Goal: Task Accomplishment & Management: Manage account settings

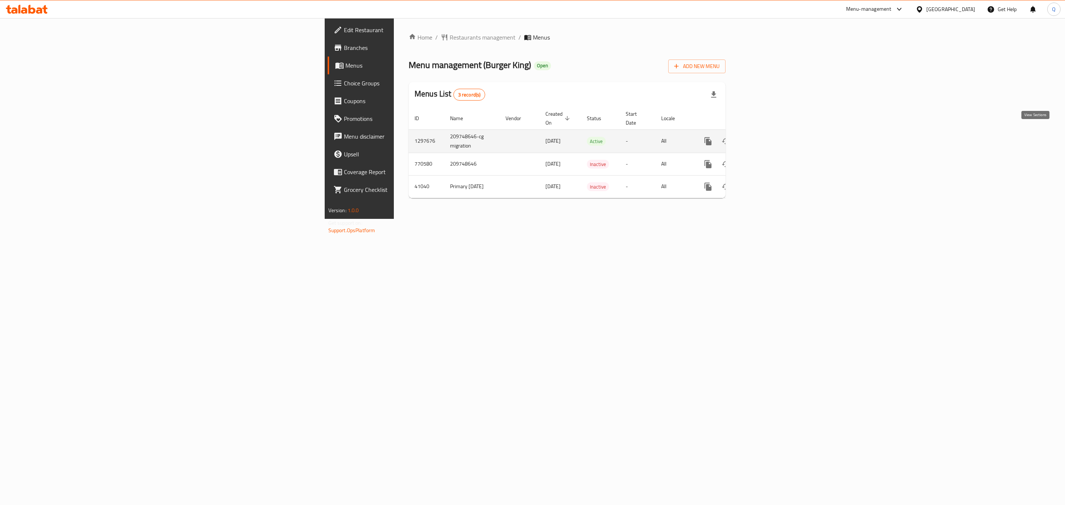
click at [766, 137] on icon "enhanced table" at bounding box center [761, 141] width 9 height 9
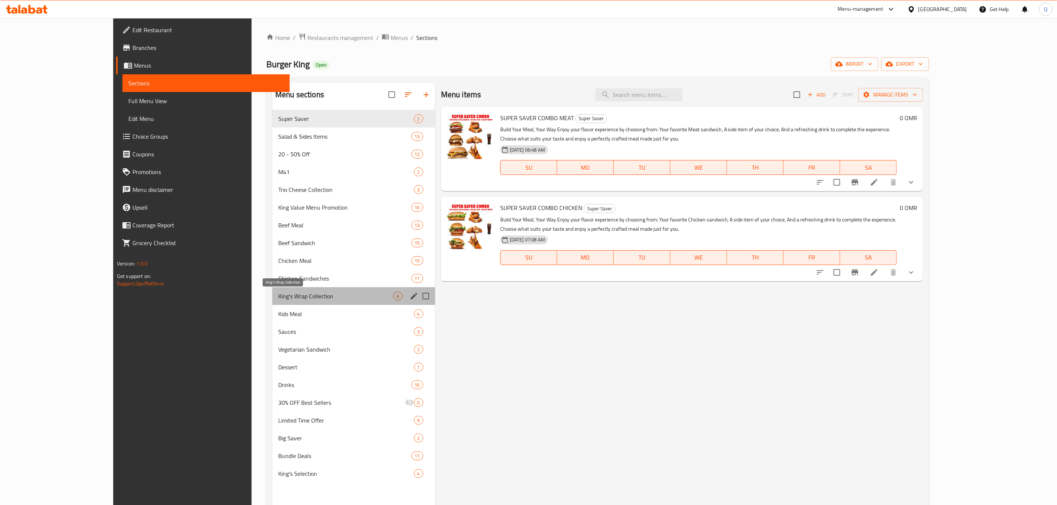
click at [278, 293] on span "King's Wrap Collection" at bounding box center [335, 296] width 115 height 9
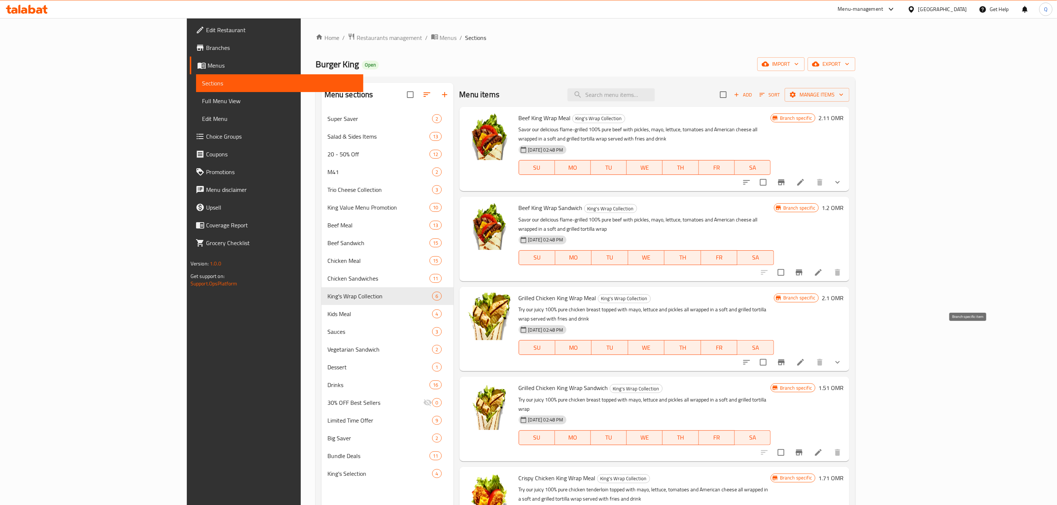
click at [790, 354] on button "Branch-specific-item" at bounding box center [781, 363] width 18 height 18
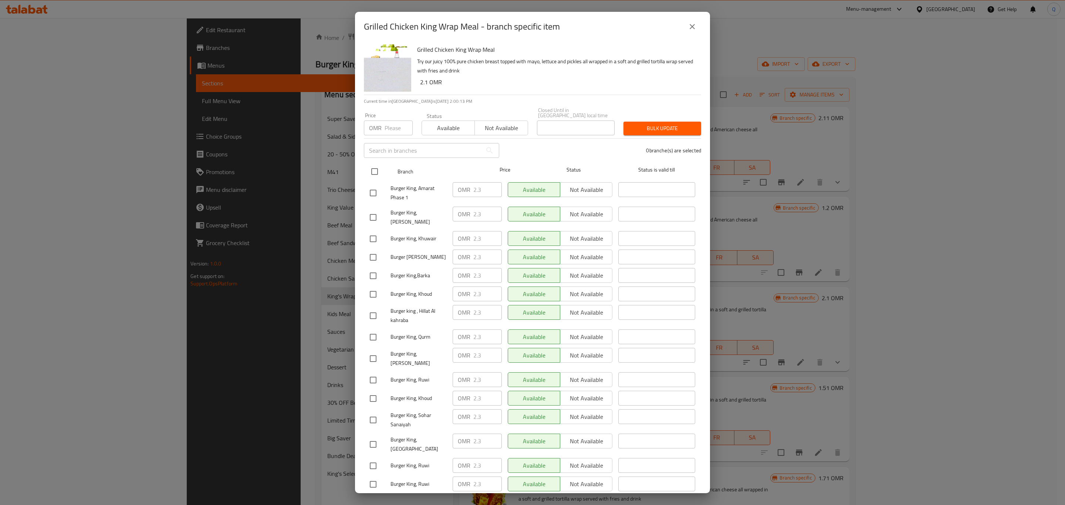
click at [377, 164] on input "checkbox" at bounding box center [375, 172] width 16 height 16
checkbox input "true"
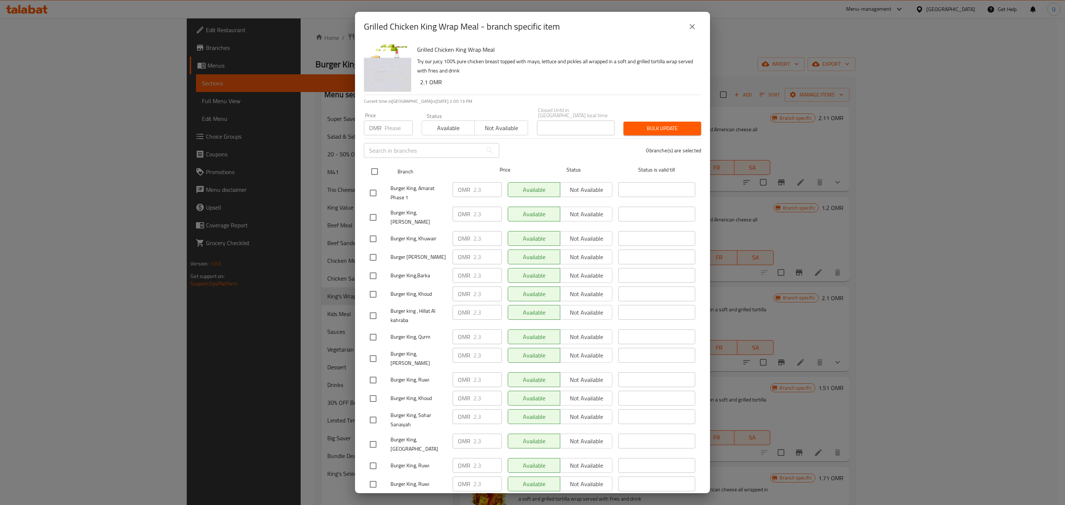
checkbox input "true"
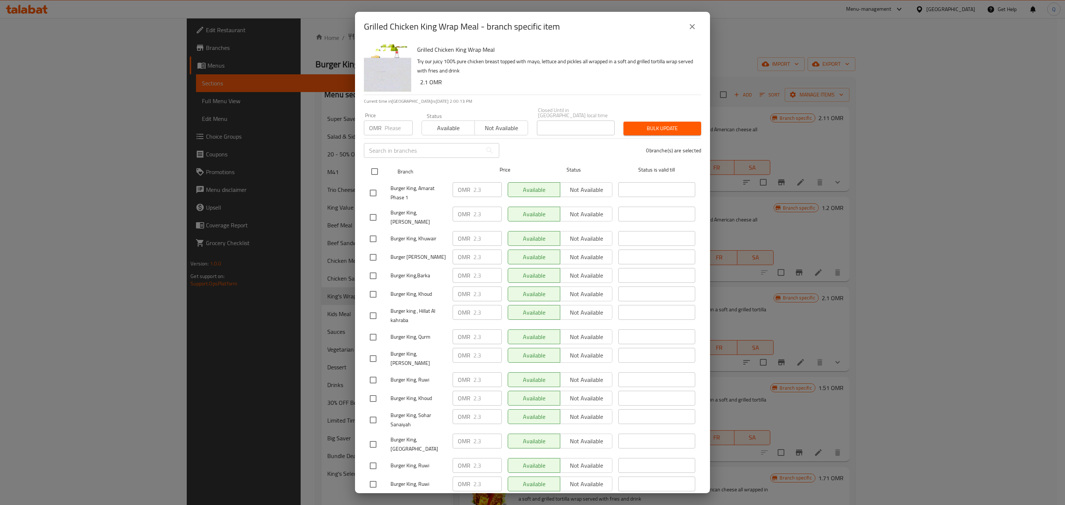
checkbox input "true"
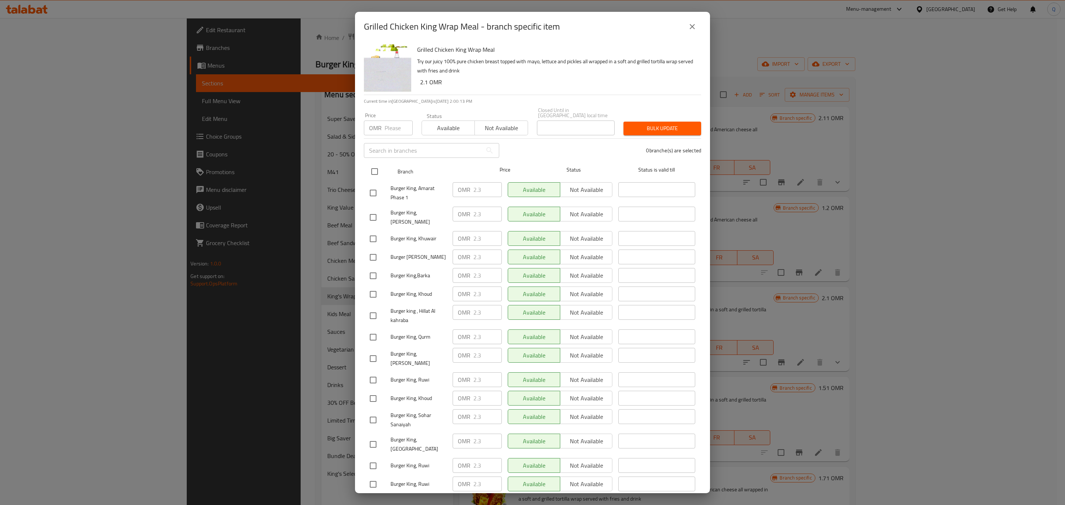
checkbox input "true"
click at [389, 125] on input "number" at bounding box center [399, 128] width 28 height 15
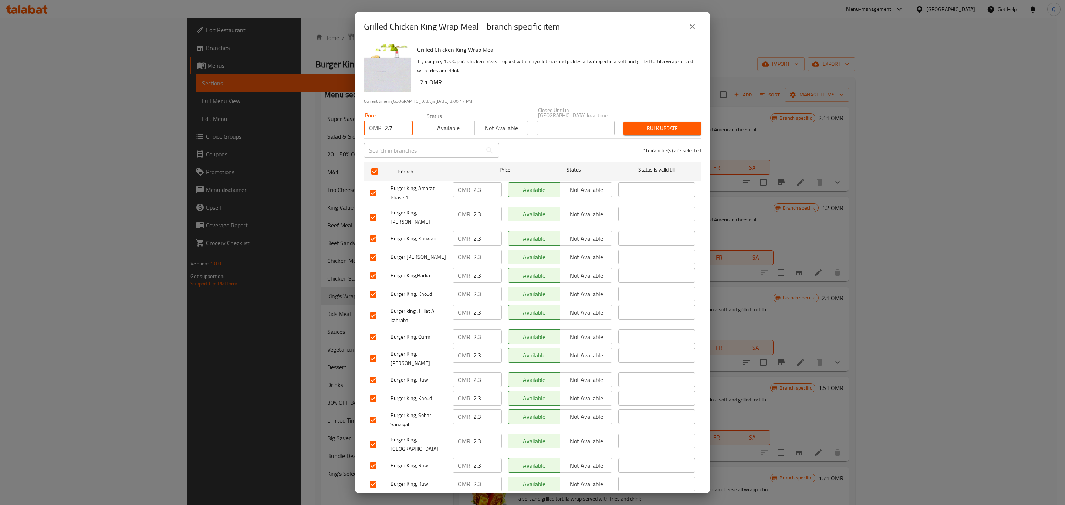
type input "2.7"
click at [654, 127] on div "Grilled Chicken King Wrap Meal Try our juicy 100% pure chicken breast topped wi…" at bounding box center [532, 267] width 355 height 452
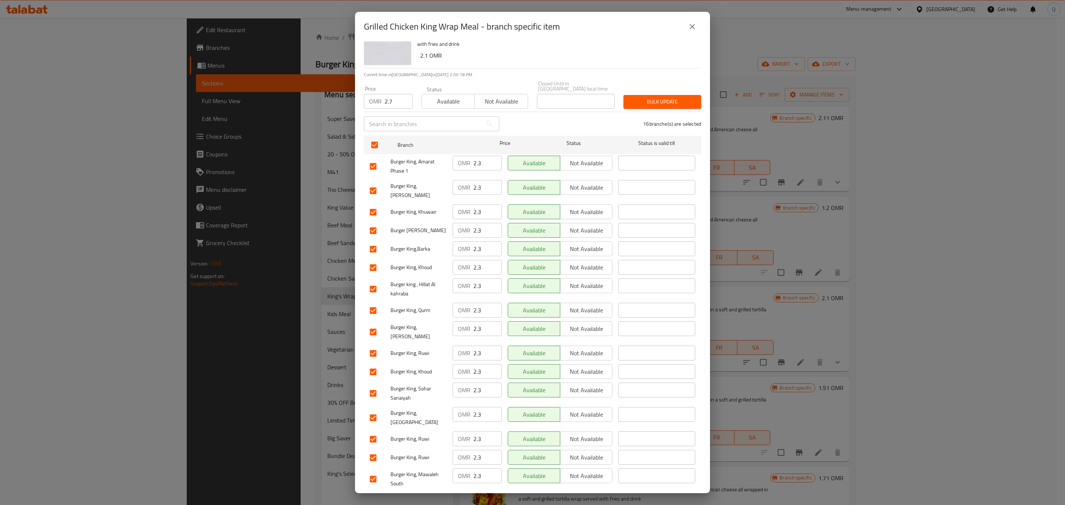
click at [657, 111] on div "16 branche(s) are selected" at bounding box center [605, 124] width 202 height 27
click at [658, 99] on span "Bulk update" at bounding box center [663, 101] width 66 height 9
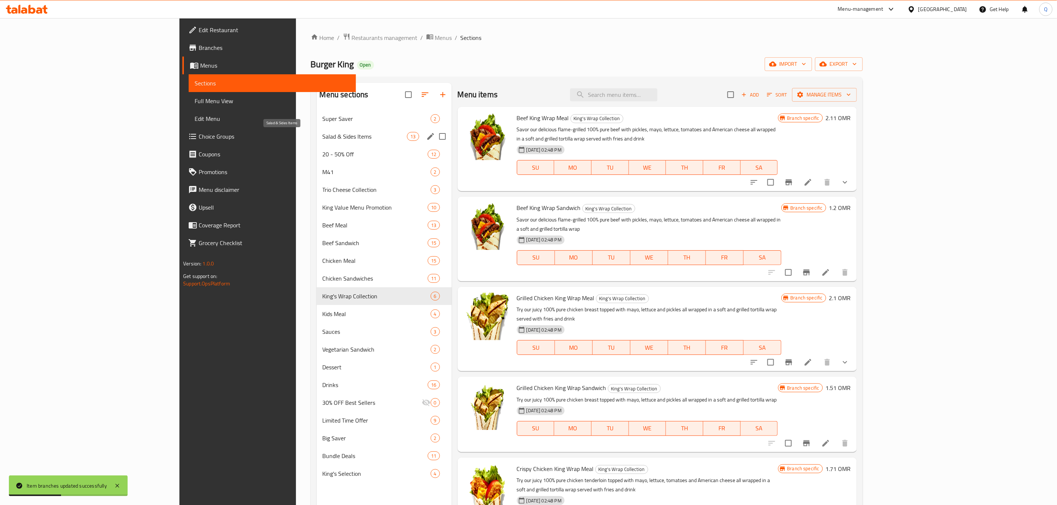
click at [323, 137] on span "Salad & Sides Items" at bounding box center [365, 136] width 85 height 9
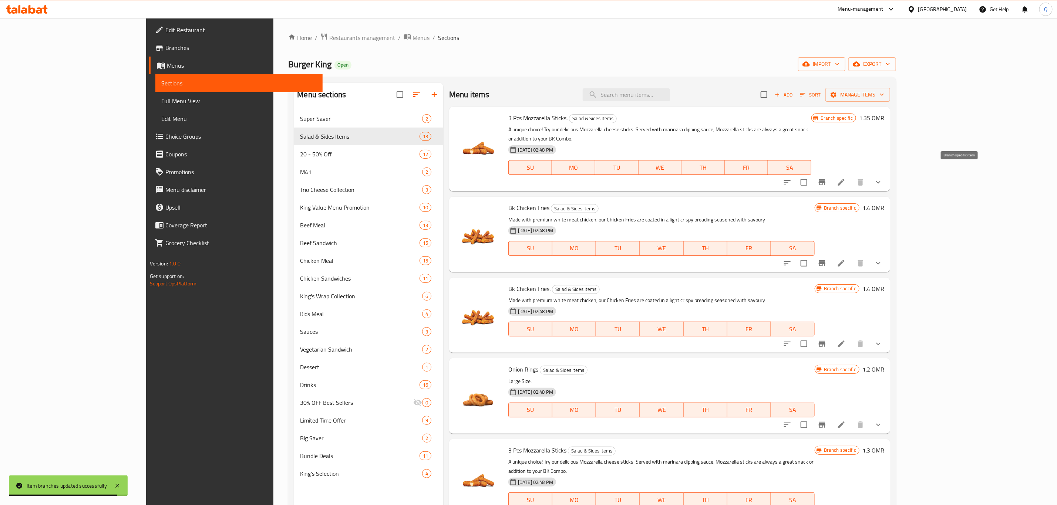
click at [826, 178] on icon "Branch-specific-item" at bounding box center [822, 182] width 9 height 9
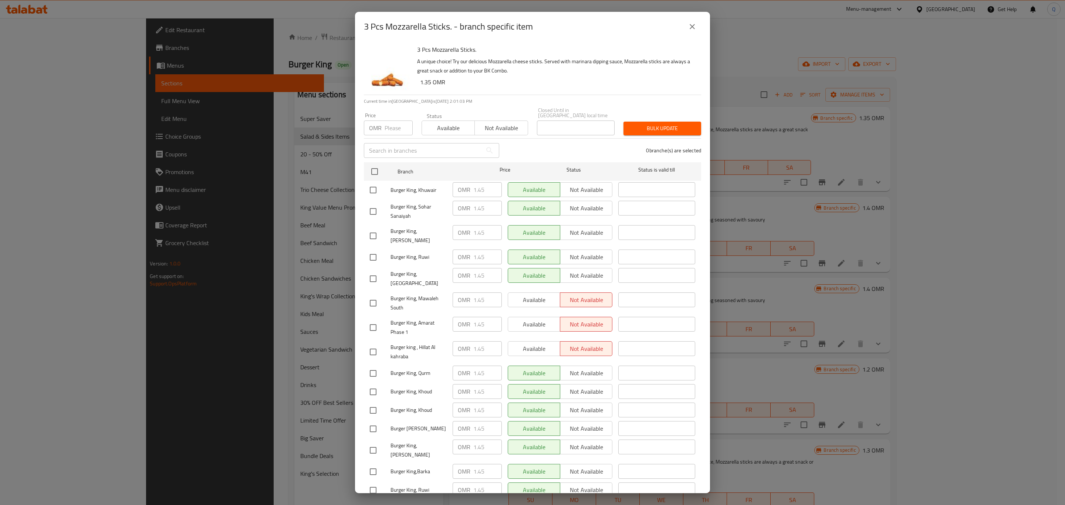
click at [847, 110] on div "3 Pcs Mozzarella Sticks. - branch specific item 3 Pcs Mozzarella Sticks. A uniq…" at bounding box center [532, 252] width 1065 height 505
drag, startPoint x: 690, startPoint y: 25, endPoint x: 690, endPoint y: 42, distance: 17.4
click at [691, 25] on icon "close" at bounding box center [692, 26] width 9 height 9
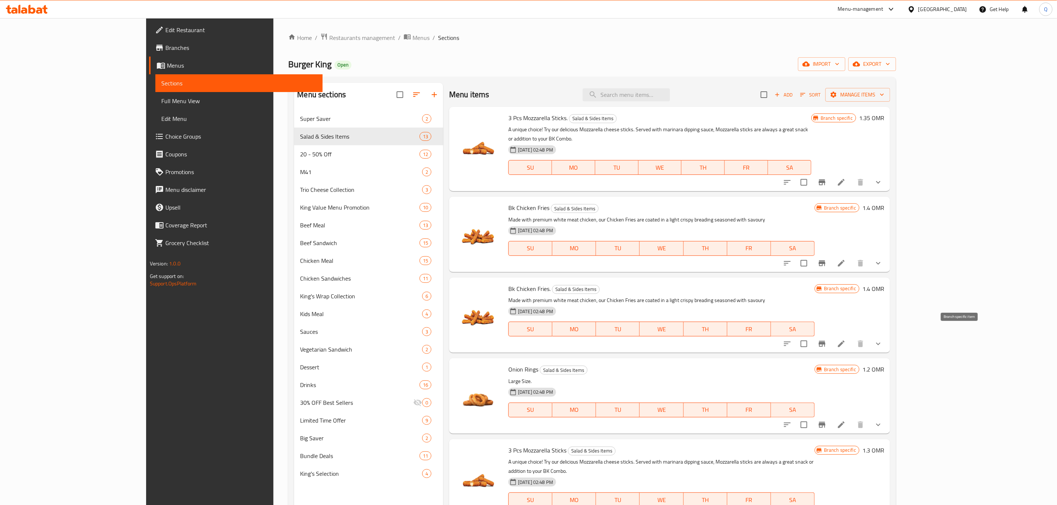
click at [831, 337] on button "Branch-specific-item" at bounding box center [822, 344] width 18 height 18
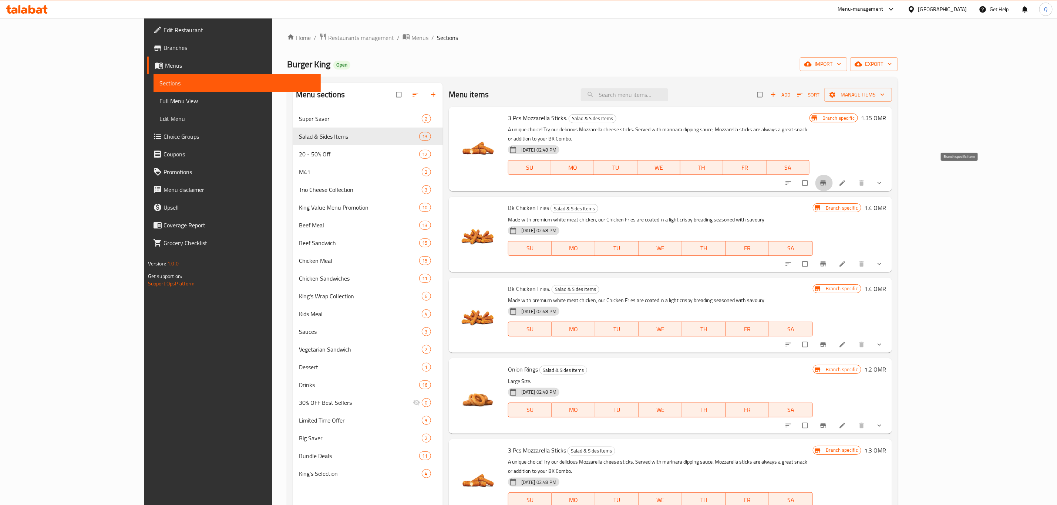
click at [833, 175] on button "Branch-specific-item" at bounding box center [824, 183] width 18 height 16
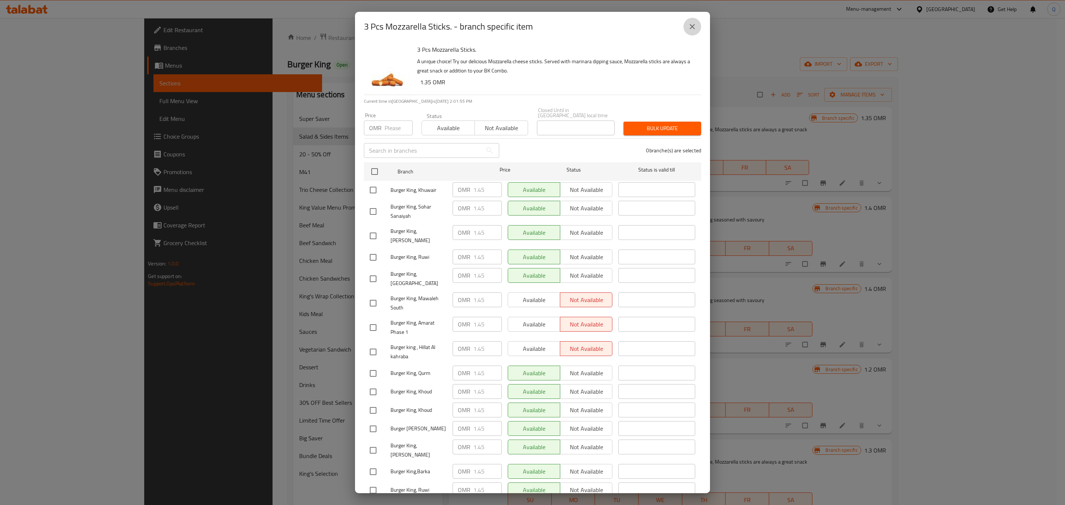
click at [696, 21] on button "close" at bounding box center [693, 27] width 18 height 18
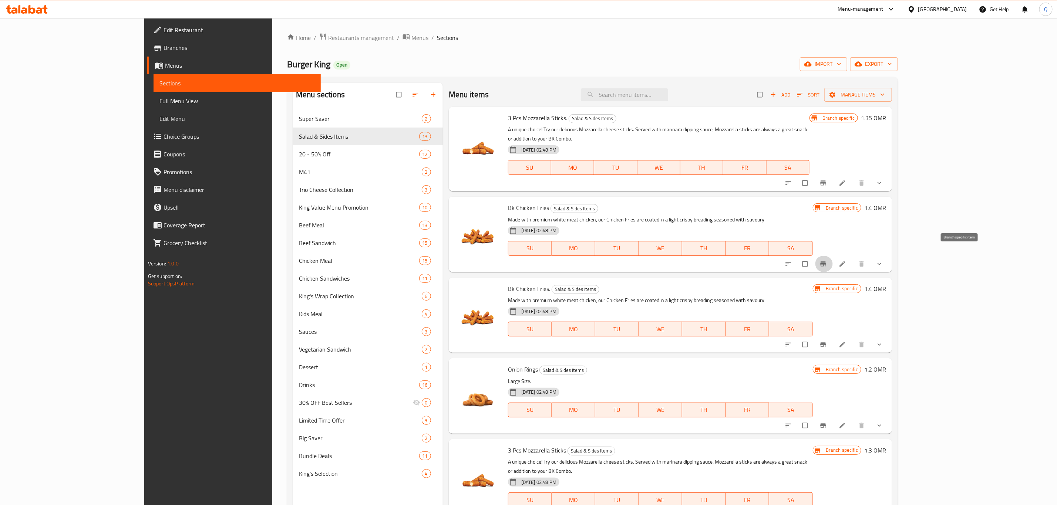
click at [826, 262] on icon "Branch-specific-item" at bounding box center [824, 264] width 6 height 5
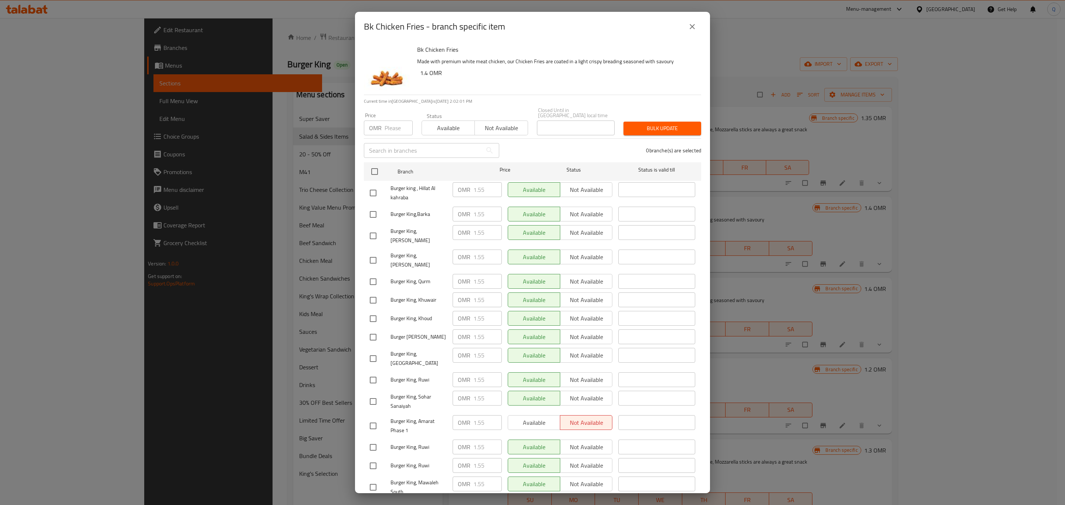
click at [697, 31] on button "close" at bounding box center [693, 27] width 18 height 18
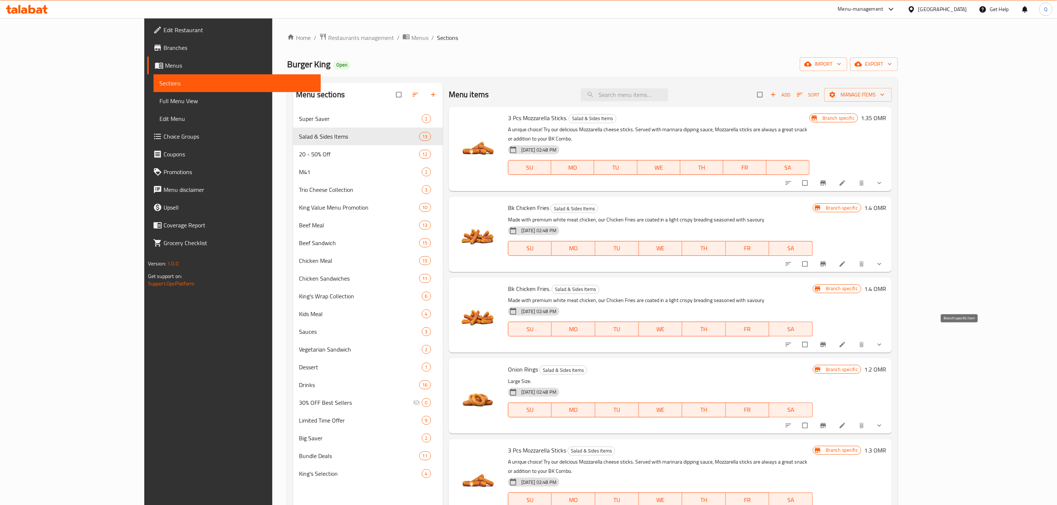
click at [833, 337] on button "Branch-specific-item" at bounding box center [824, 345] width 18 height 16
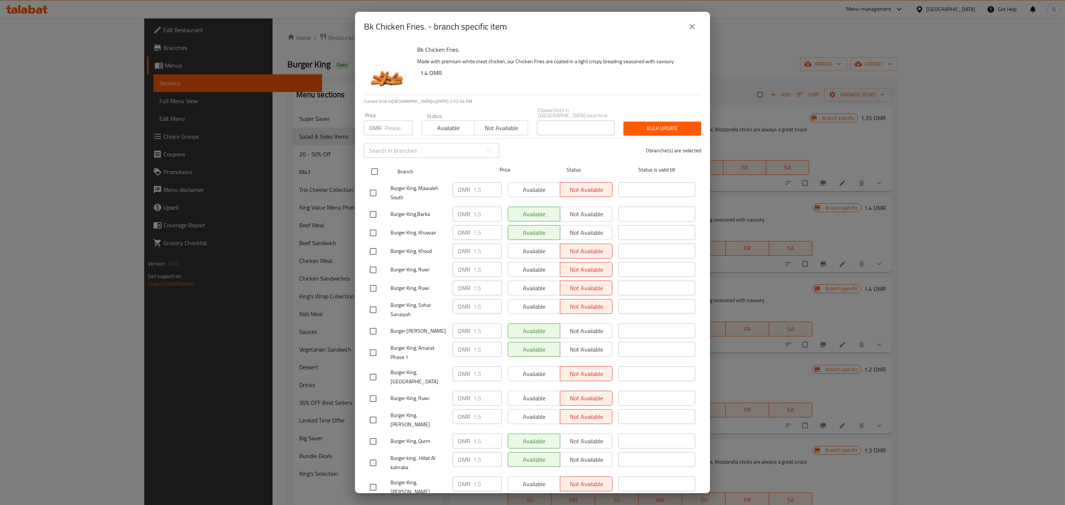
click at [374, 166] on input "checkbox" at bounding box center [375, 172] width 16 height 16
checkbox input "true"
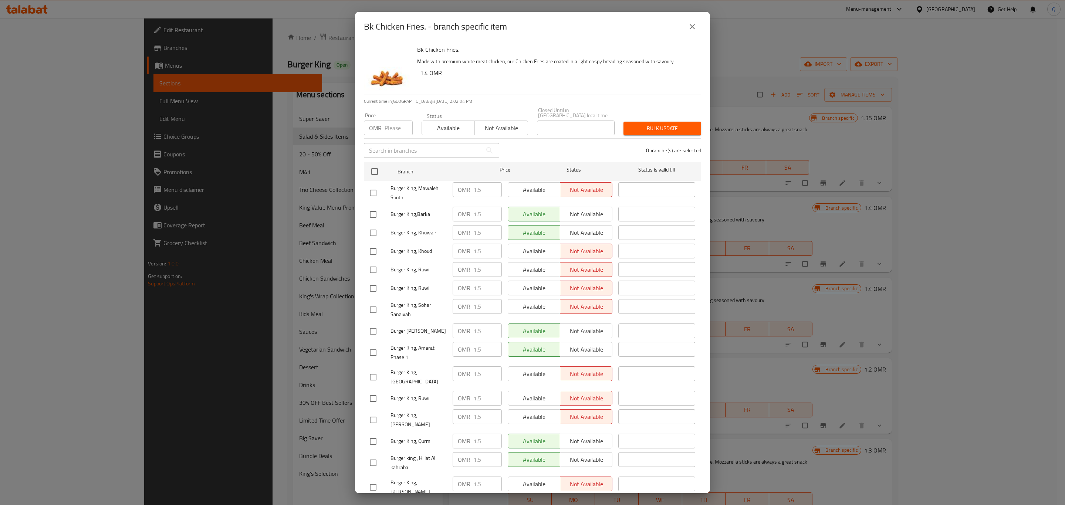
checkbox input "true"
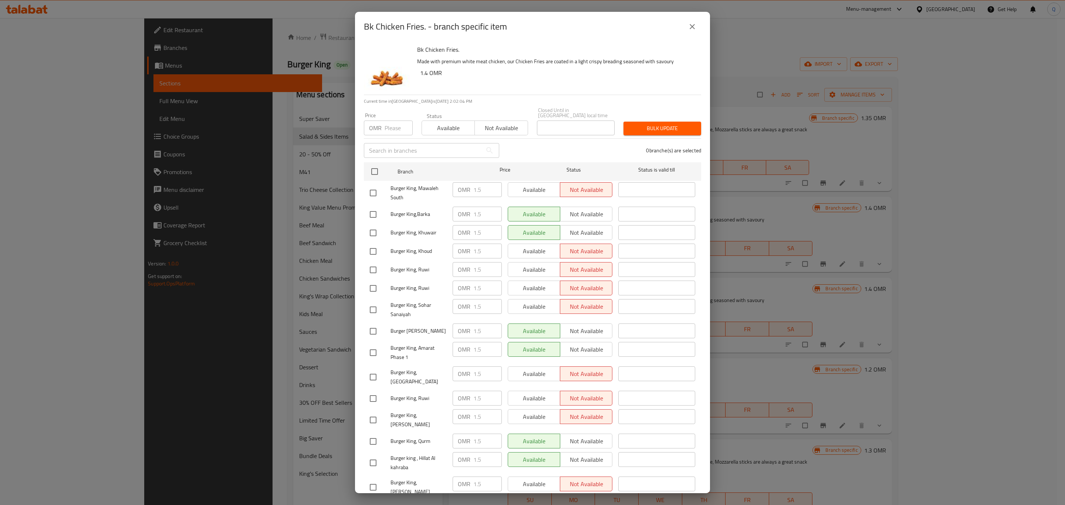
checkbox input "true"
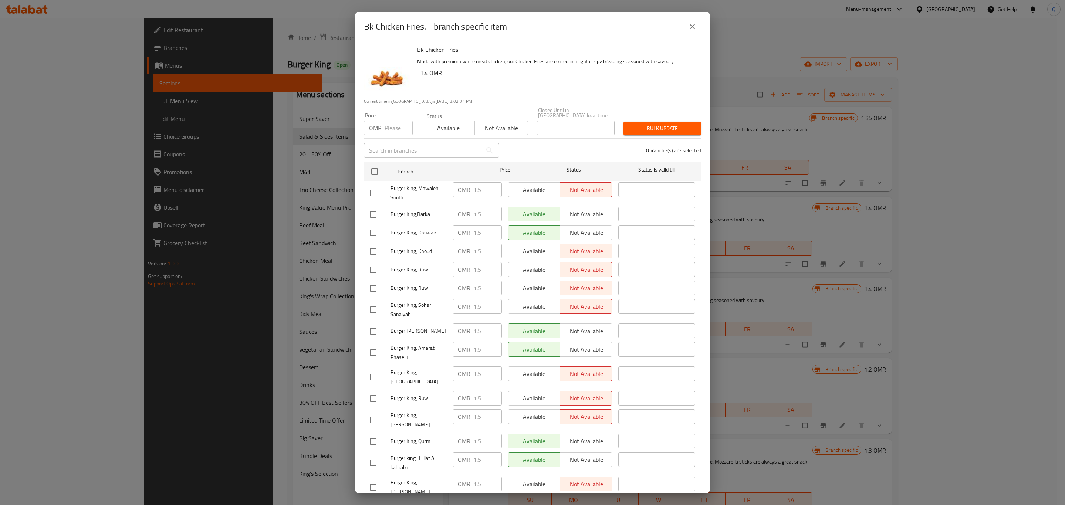
checkbox input "true"
click at [387, 121] on input "number" at bounding box center [399, 128] width 28 height 15
type input "1.55"
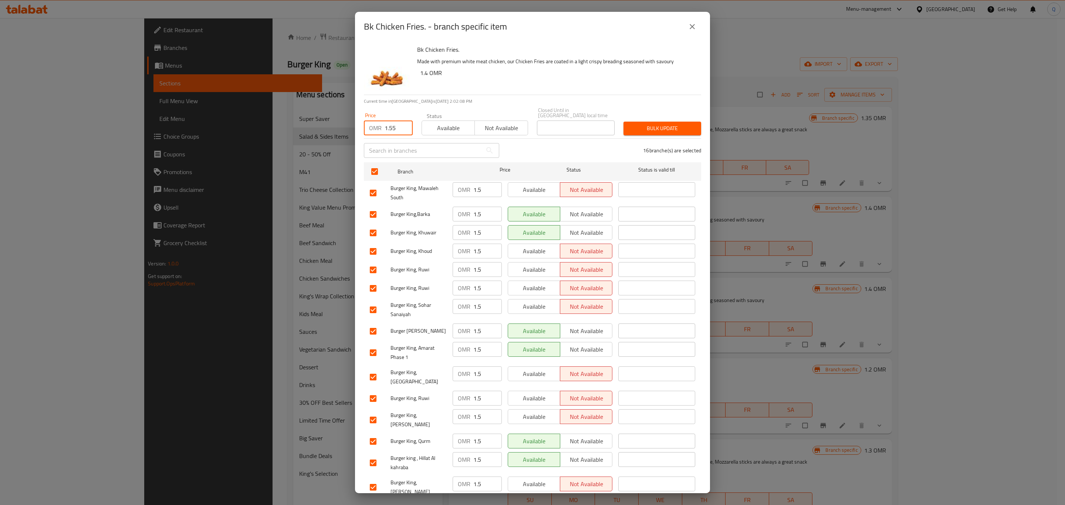
click at [495, 123] on span "Not available" at bounding box center [501, 128] width 47 height 11
click at [637, 124] on span "Bulk update" at bounding box center [663, 128] width 66 height 9
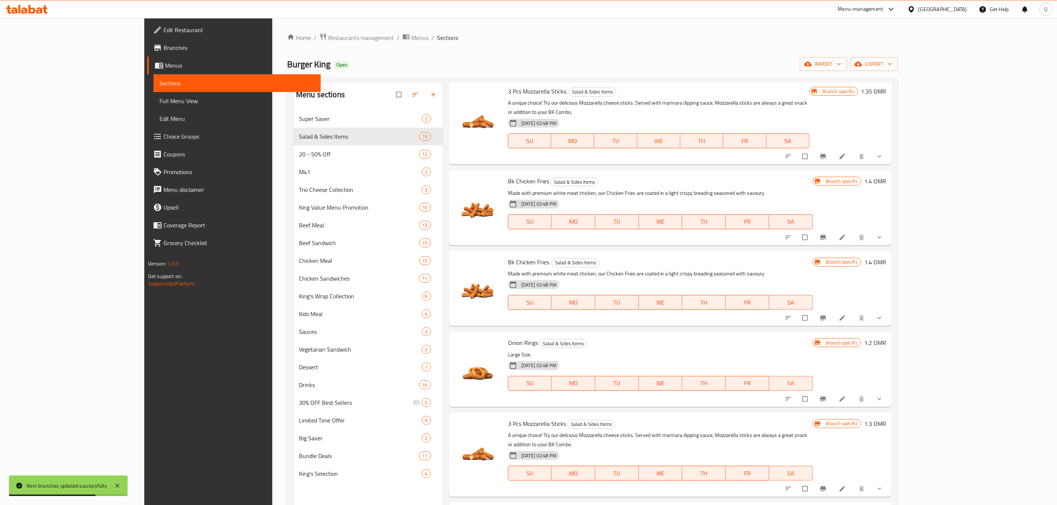
scroll to position [26, 0]
click at [826, 236] on icon "Branch-specific-item" at bounding box center [824, 238] width 6 height 5
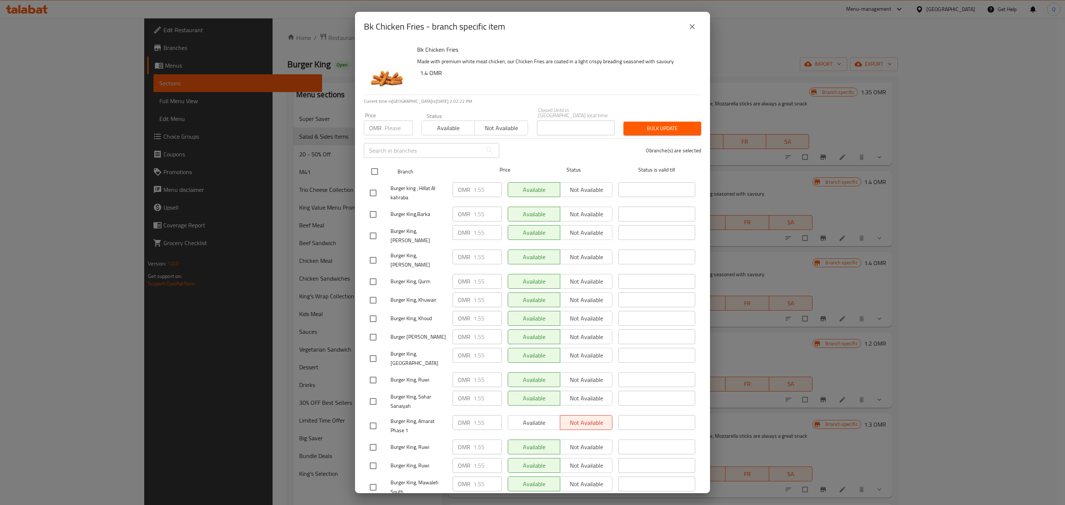
click at [378, 167] on input "checkbox" at bounding box center [375, 172] width 16 height 16
checkbox input "true"
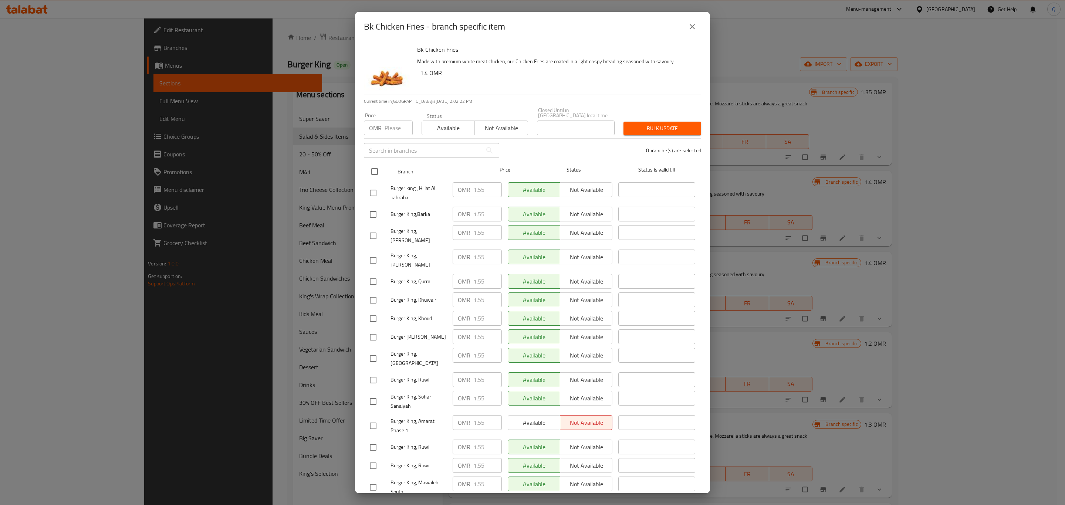
checkbox input "true"
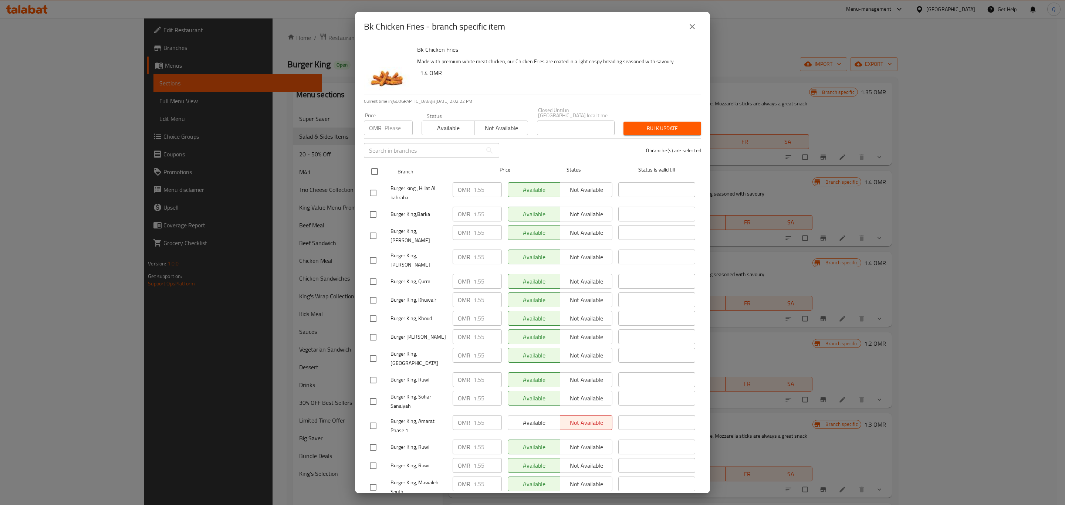
checkbox input "true"
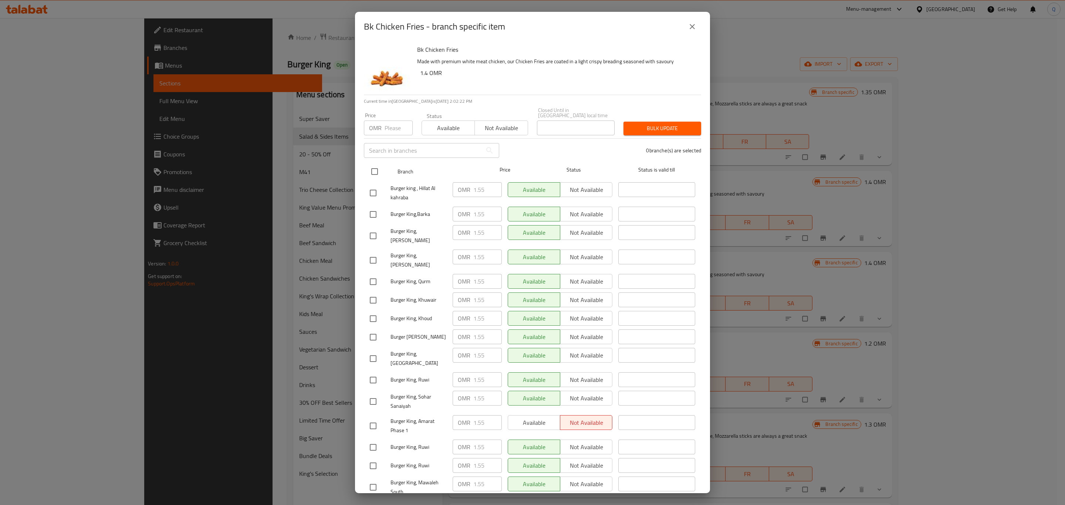
checkbox input "true"
click at [461, 123] on span "Available" at bounding box center [448, 128] width 47 height 11
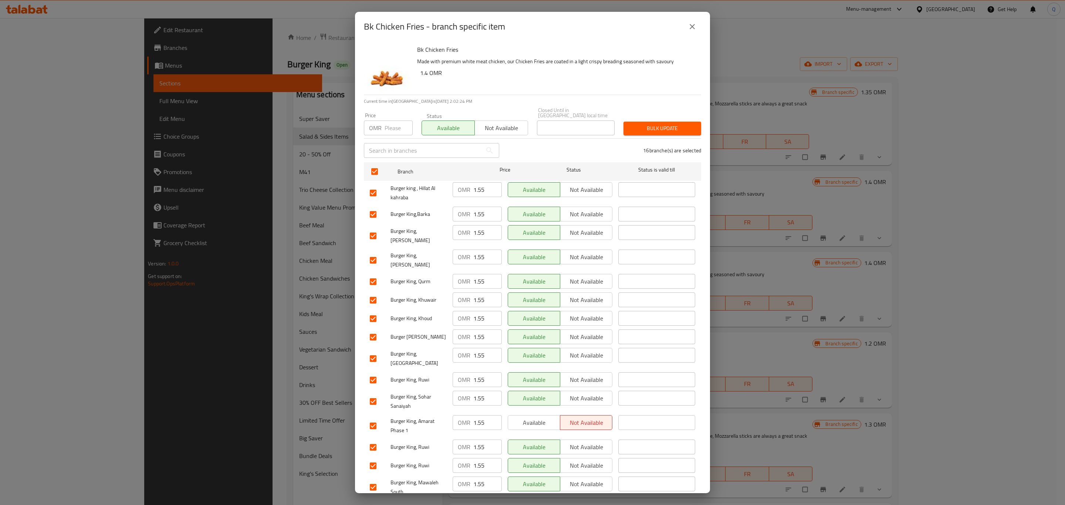
click at [667, 124] on span "Bulk update" at bounding box center [663, 128] width 66 height 9
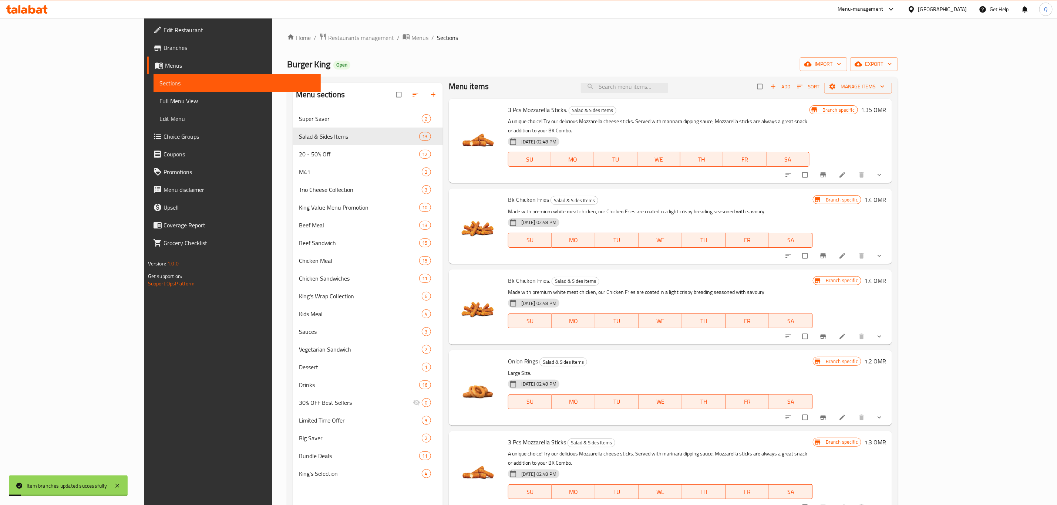
scroll to position [0, 0]
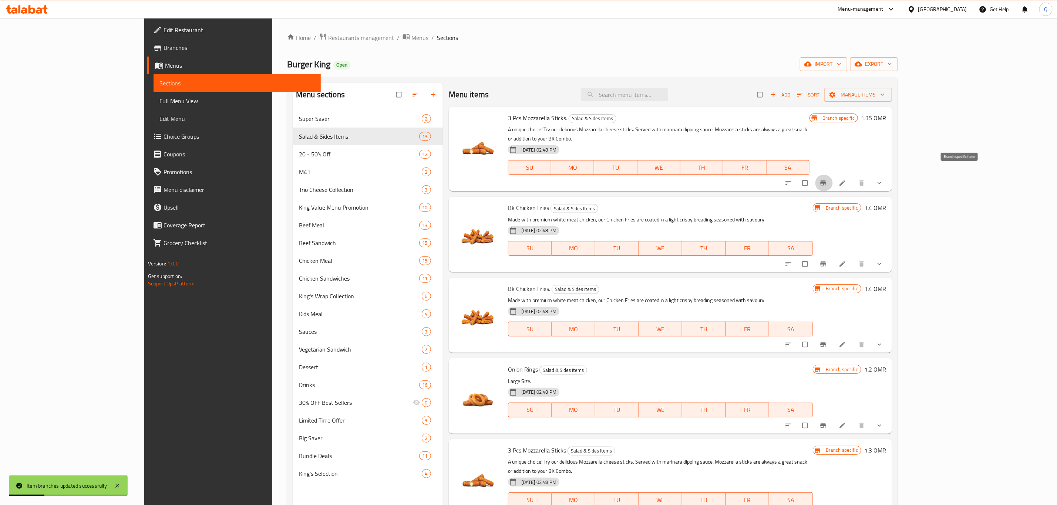
click at [826, 181] on icon "Branch-specific-item" at bounding box center [824, 183] width 6 height 5
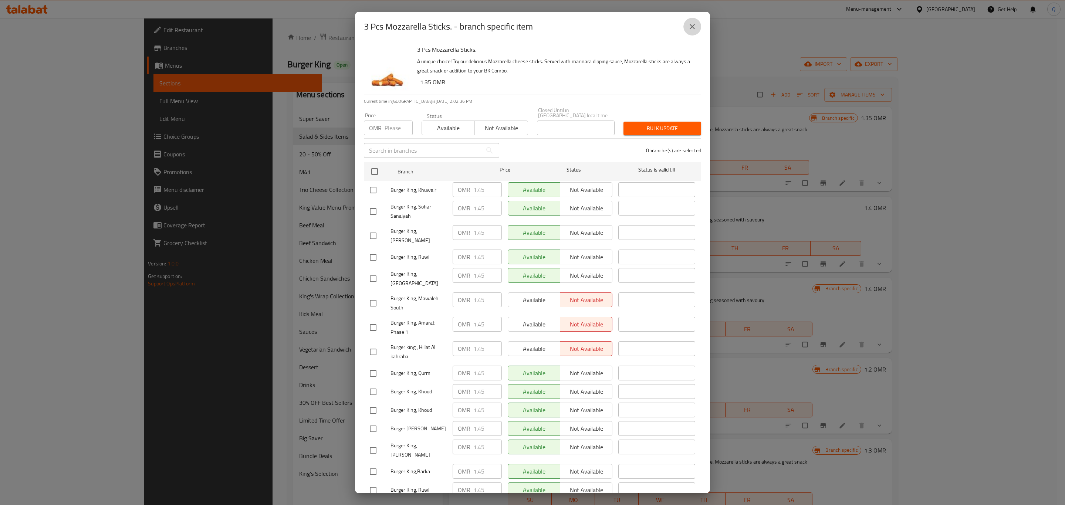
click at [693, 27] on icon "close" at bounding box center [692, 26] width 5 height 5
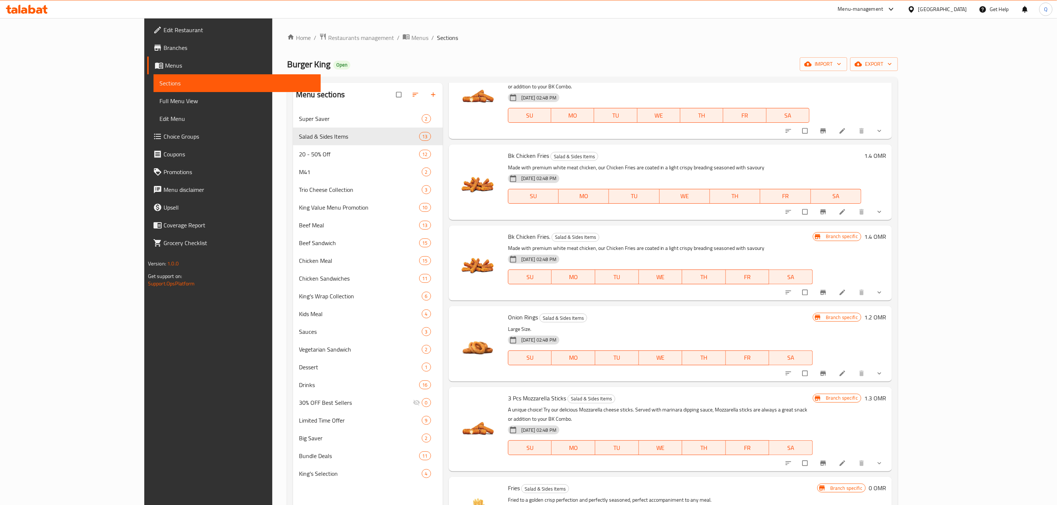
scroll to position [53, 0]
click at [827, 459] on icon "Branch-specific-item" at bounding box center [822, 462] width 7 height 7
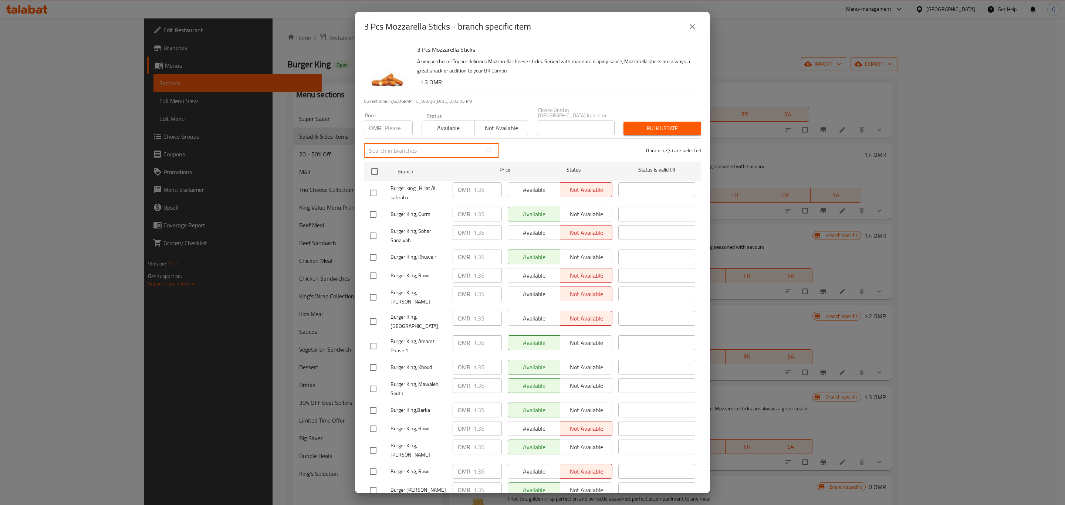
click at [408, 147] on input "text" at bounding box center [423, 150] width 118 height 15
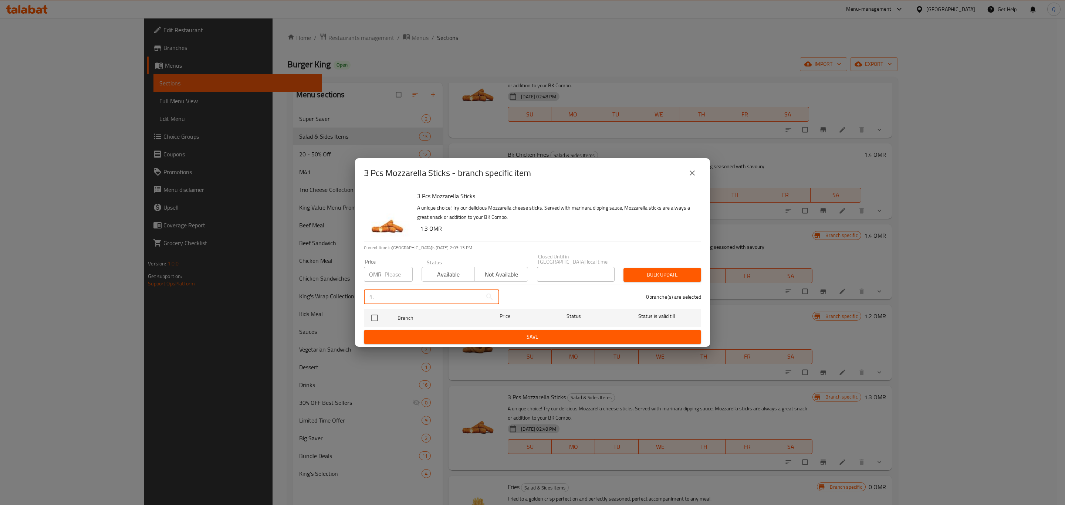
type input "1"
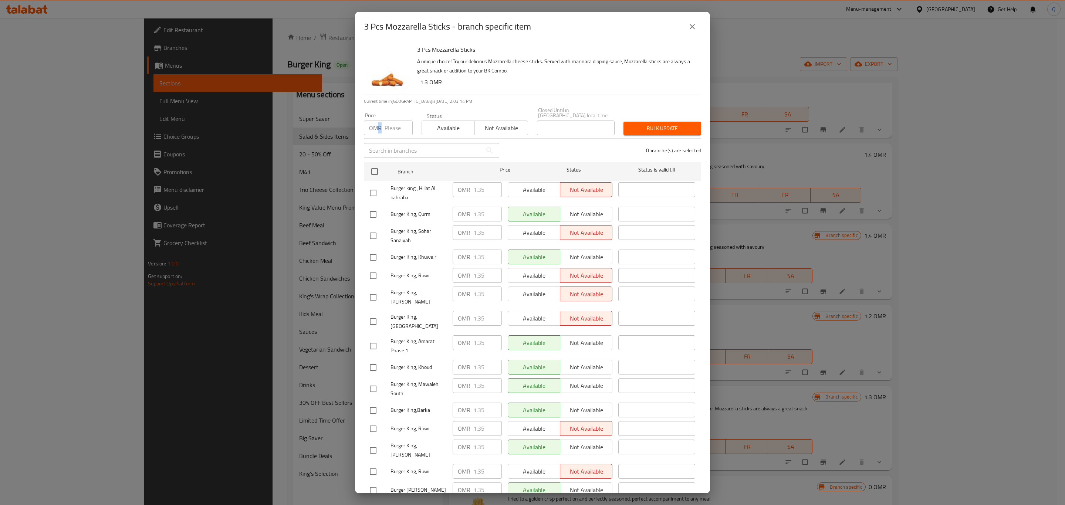
click at [381, 124] on p "OMR" at bounding box center [375, 128] width 13 height 9
click at [393, 127] on input "number" at bounding box center [399, 128] width 28 height 15
type input "1.45"
click at [376, 169] on input "checkbox" at bounding box center [375, 172] width 16 height 16
checkbox input "true"
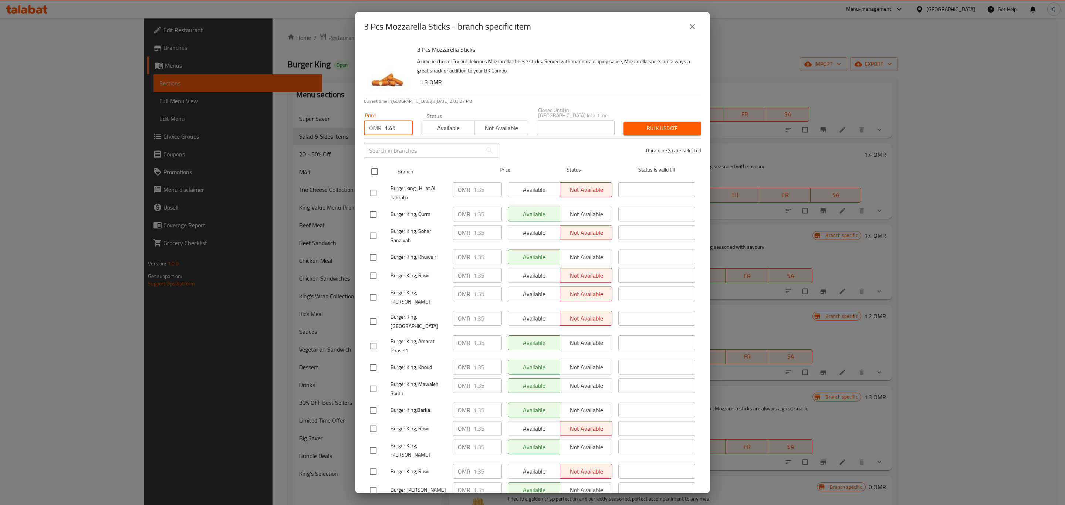
checkbox input "true"
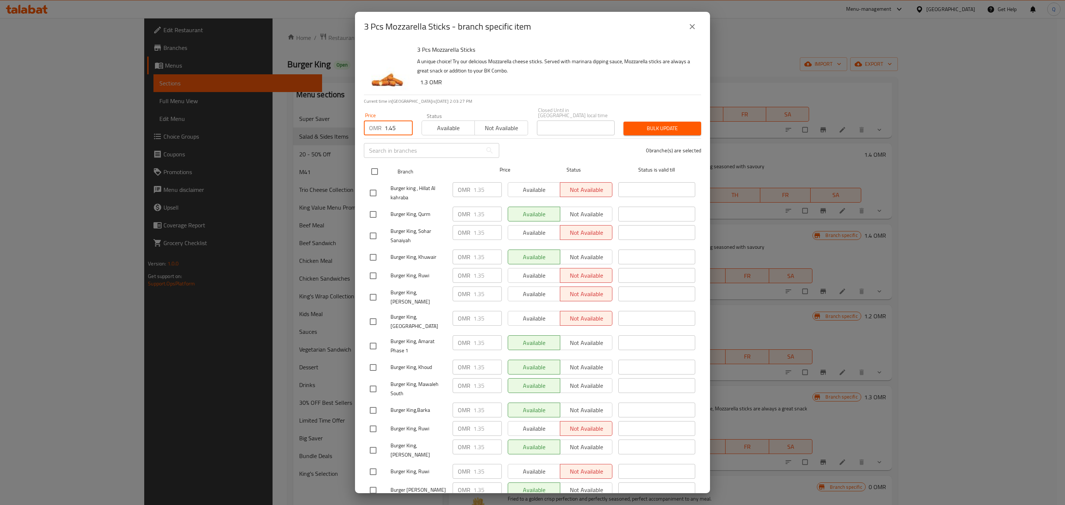
checkbox input "true"
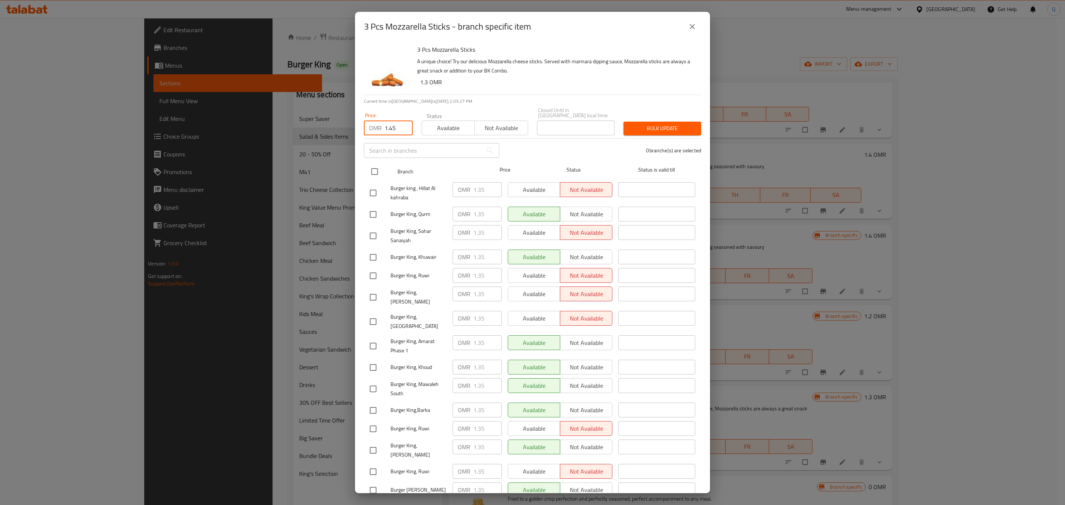
checkbox input "true"
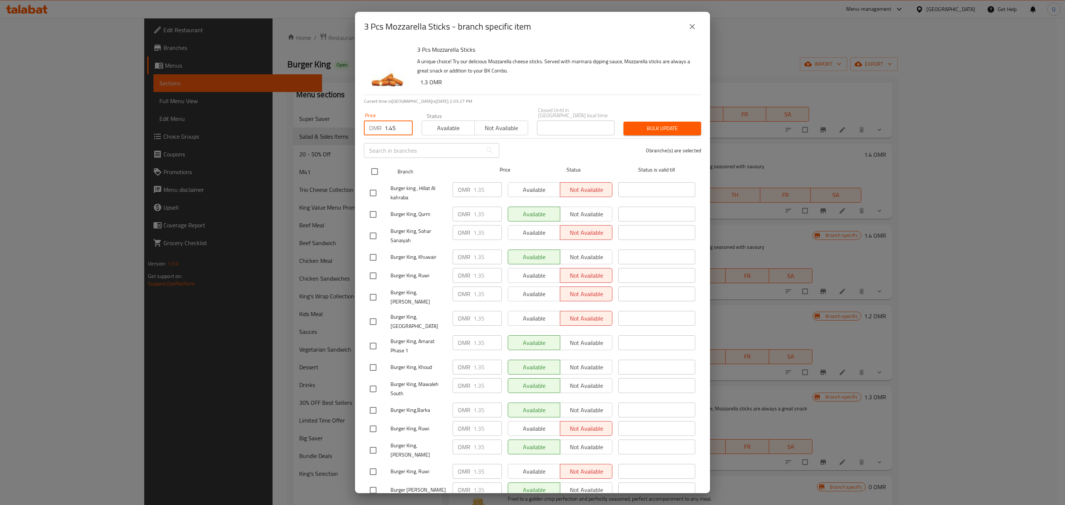
checkbox input "true"
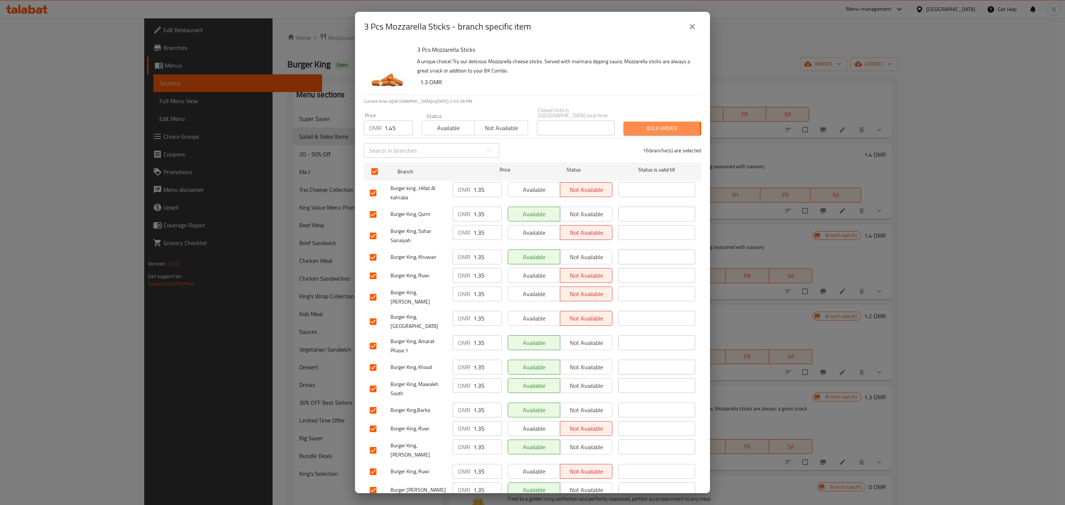
click at [646, 125] on span "Bulk update" at bounding box center [663, 128] width 66 height 9
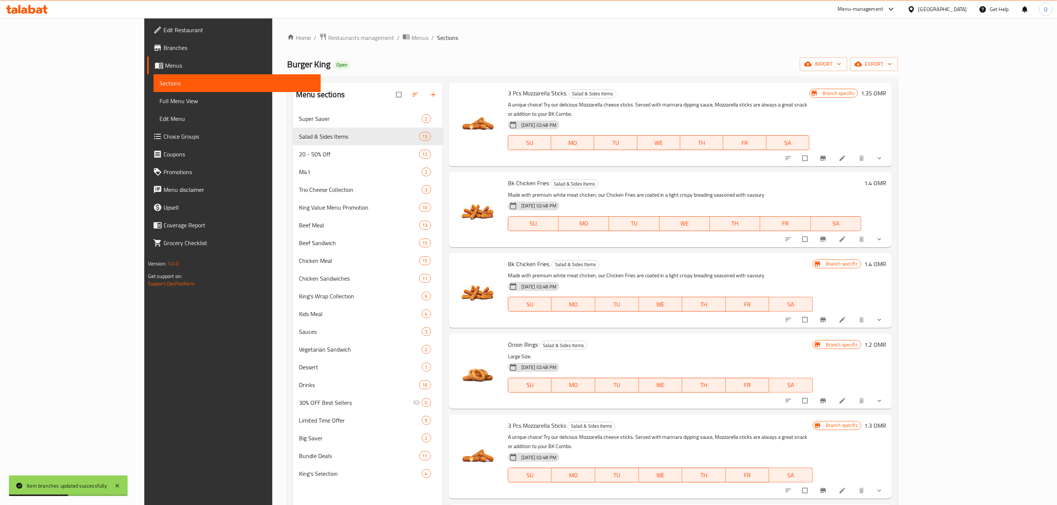
scroll to position [23, 0]
click at [833, 155] on button "Branch-specific-item" at bounding box center [824, 160] width 18 height 16
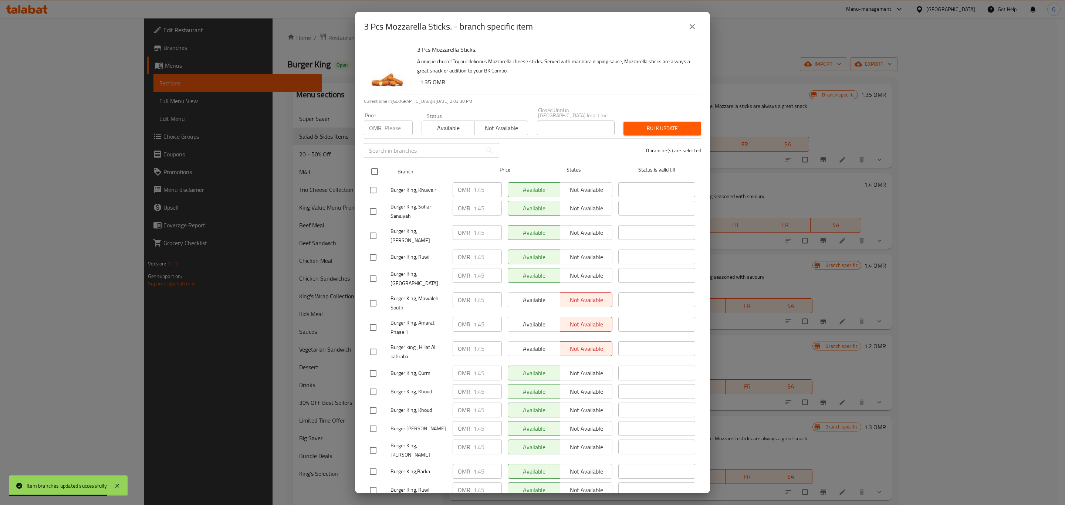
click at [374, 166] on input "checkbox" at bounding box center [375, 172] width 16 height 16
checkbox input "true"
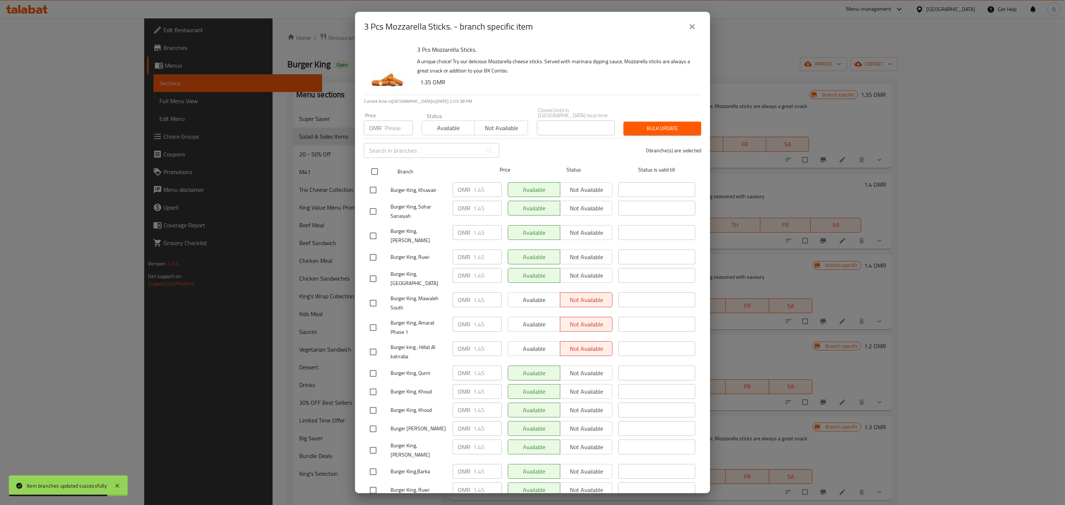
checkbox input "true"
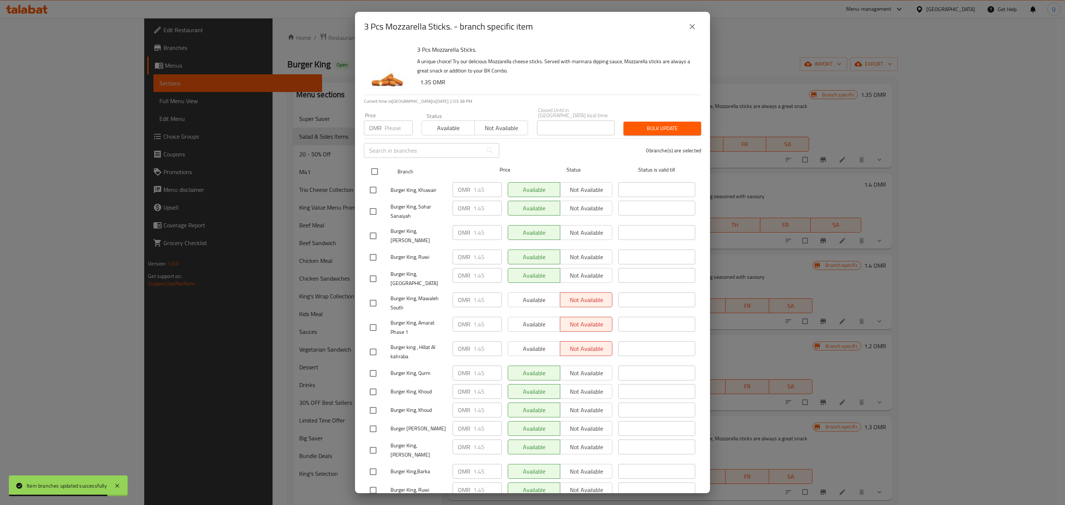
checkbox input "true"
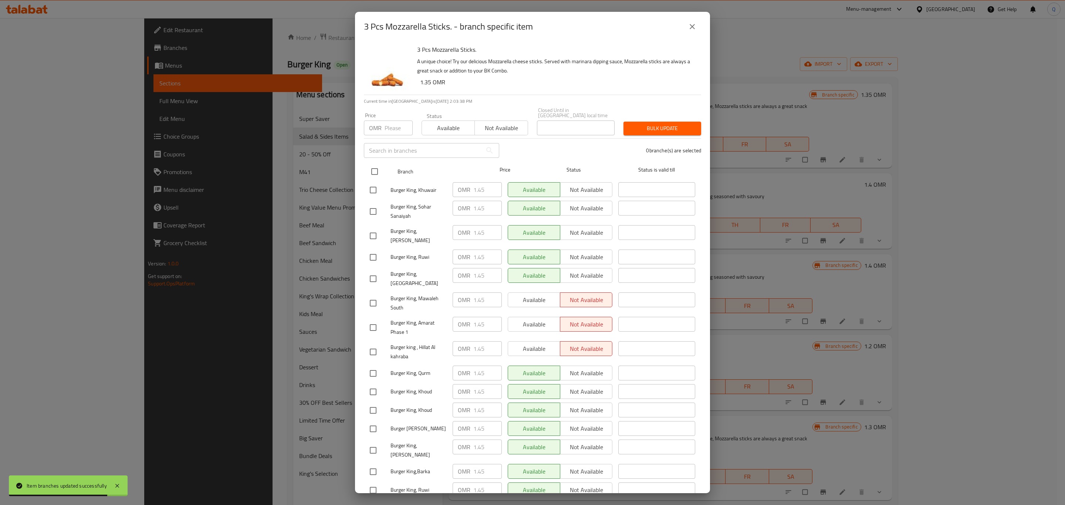
checkbox input "true"
click at [457, 123] on span "Available" at bounding box center [448, 128] width 47 height 11
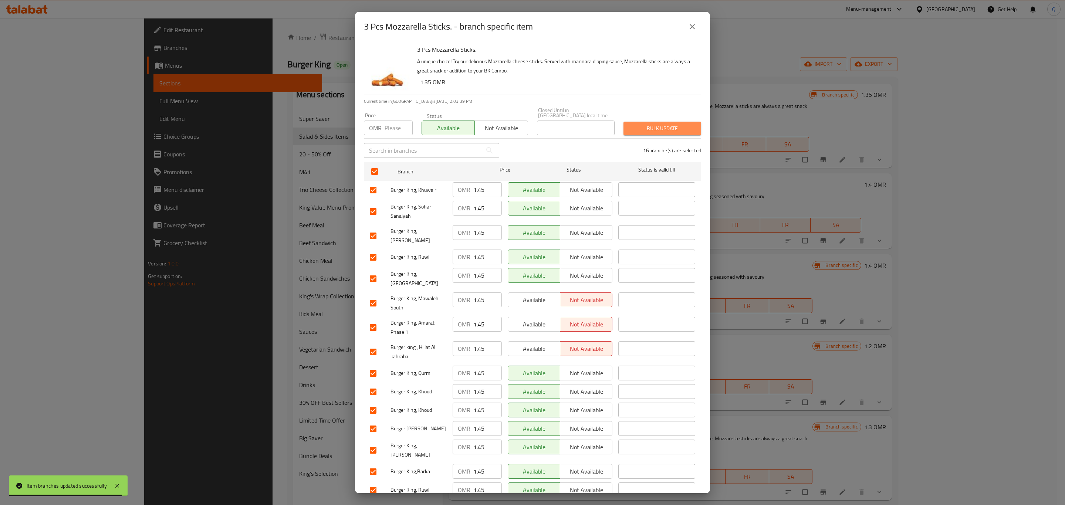
click at [657, 129] on button "Bulk update" at bounding box center [663, 129] width 78 height 14
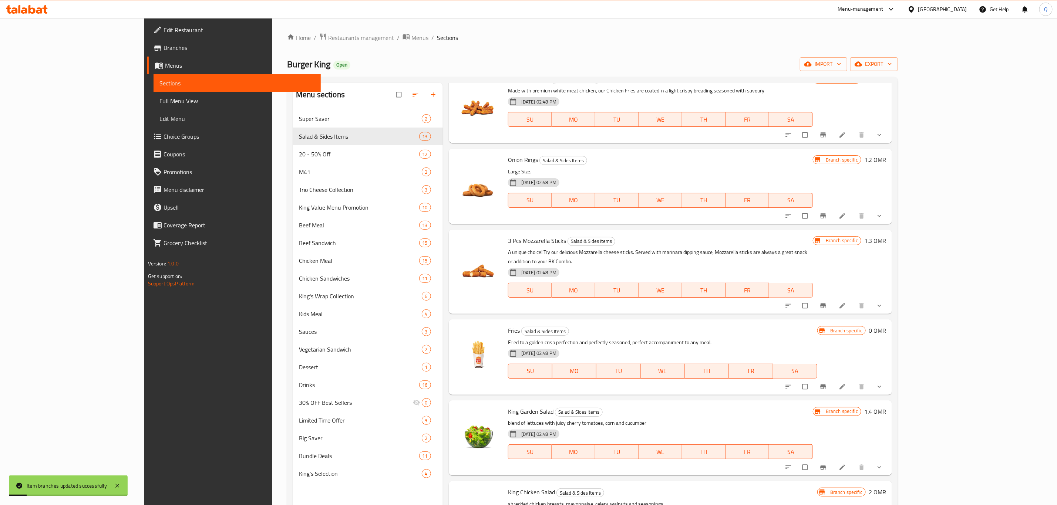
scroll to position [211, 0]
click at [827, 301] on icon "Branch-specific-item" at bounding box center [822, 304] width 7 height 7
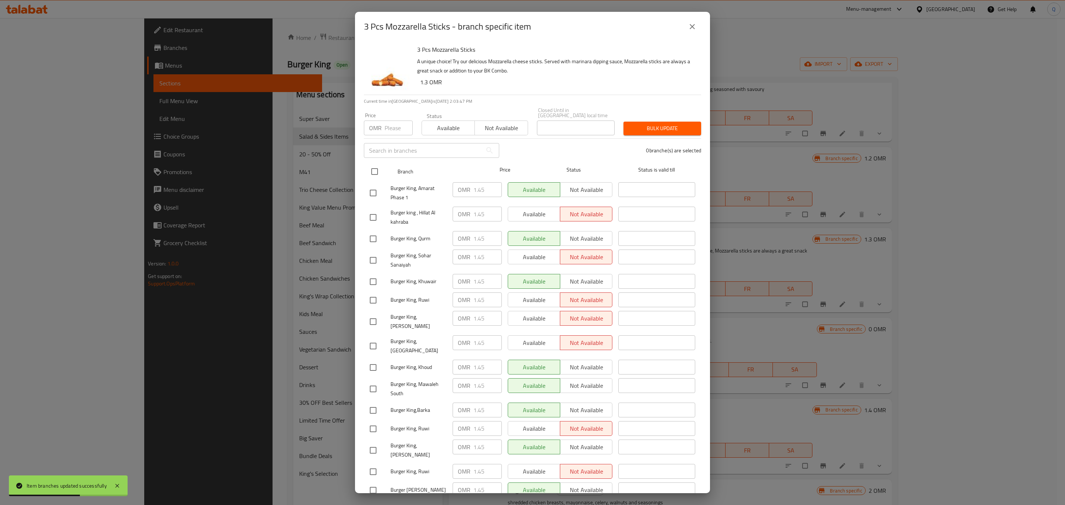
click at [377, 165] on input "checkbox" at bounding box center [375, 172] width 16 height 16
checkbox input "true"
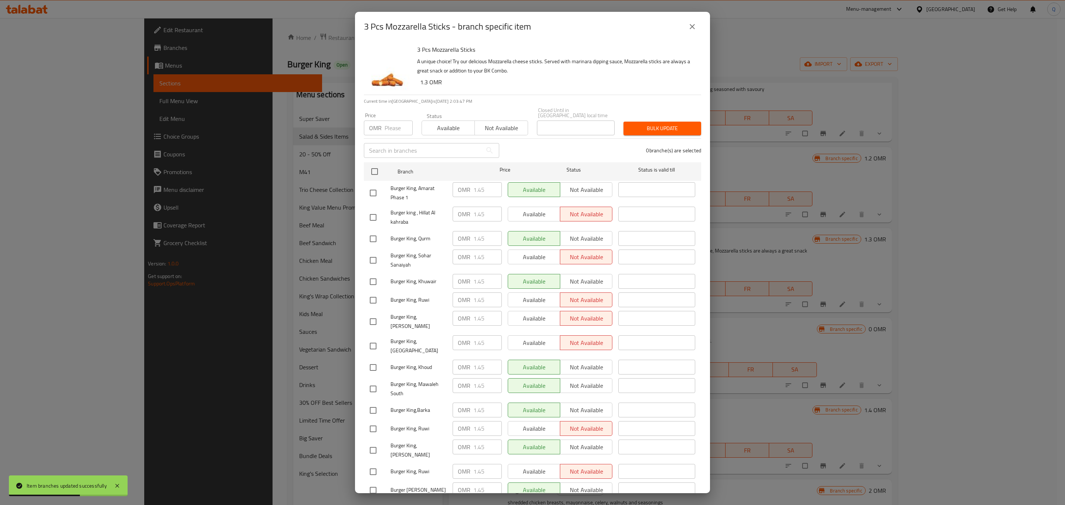
checkbox input "true"
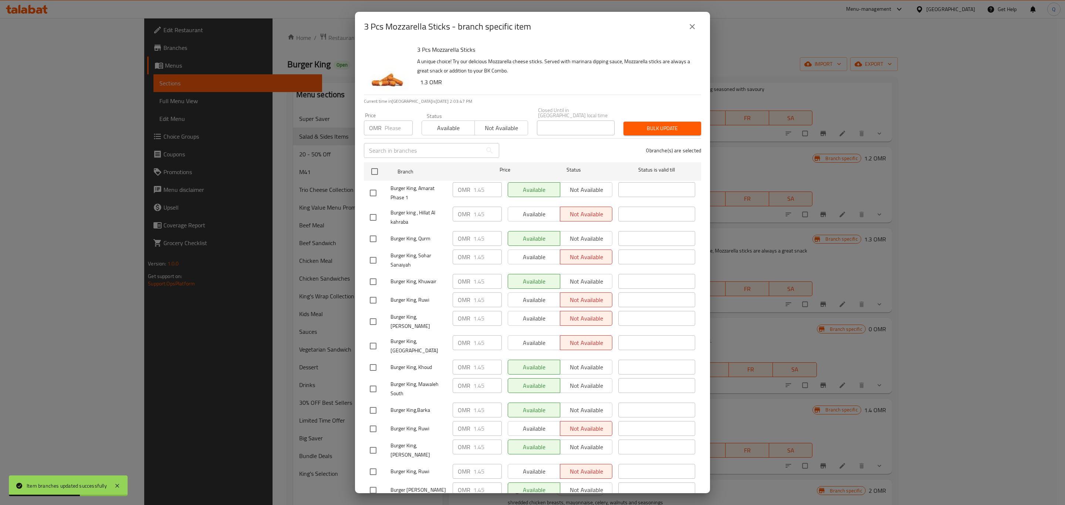
checkbox input "true"
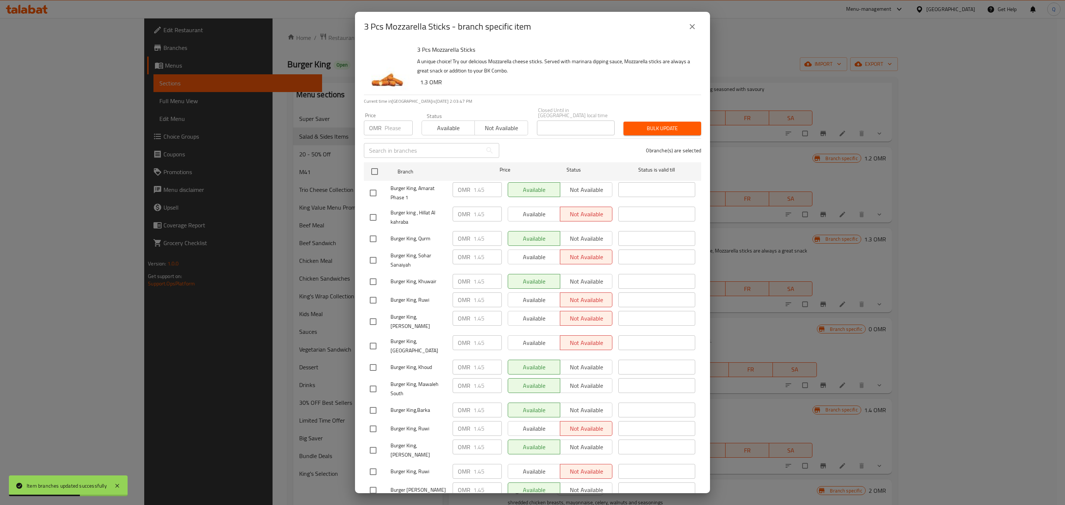
checkbox input "true"
click at [514, 123] on span "Not available" at bounding box center [501, 128] width 47 height 11
click at [647, 125] on span "Bulk update" at bounding box center [663, 128] width 66 height 9
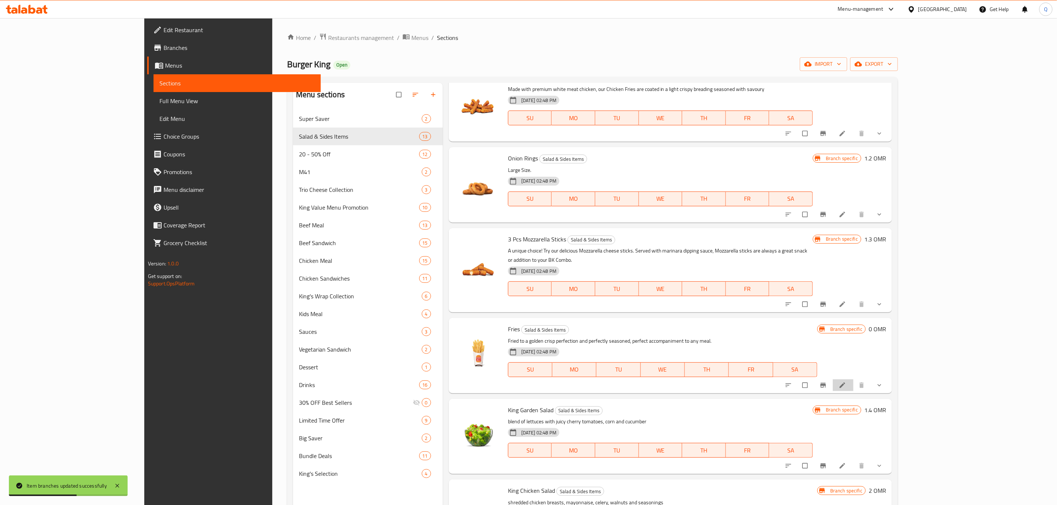
click at [853, 380] on li at bounding box center [843, 386] width 21 height 12
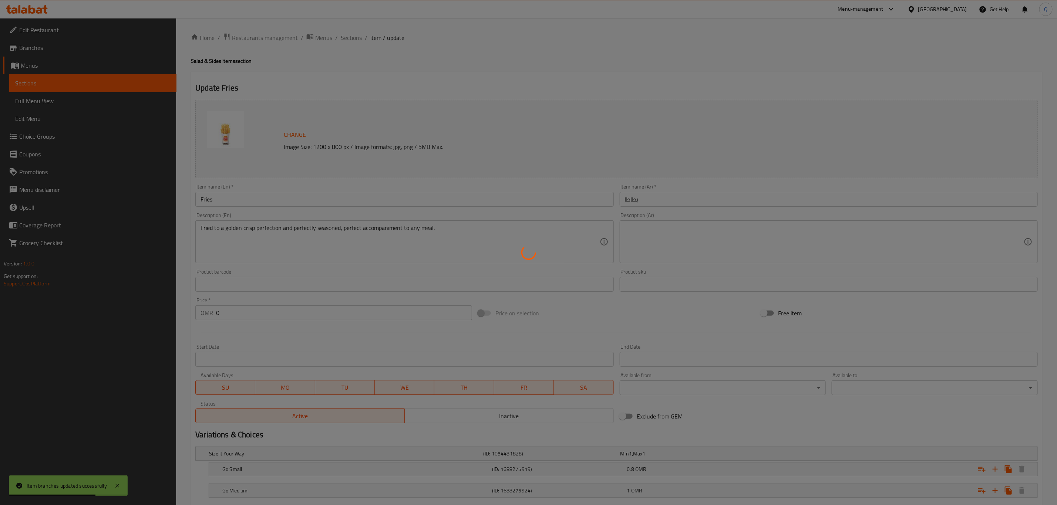
scroll to position [67, 0]
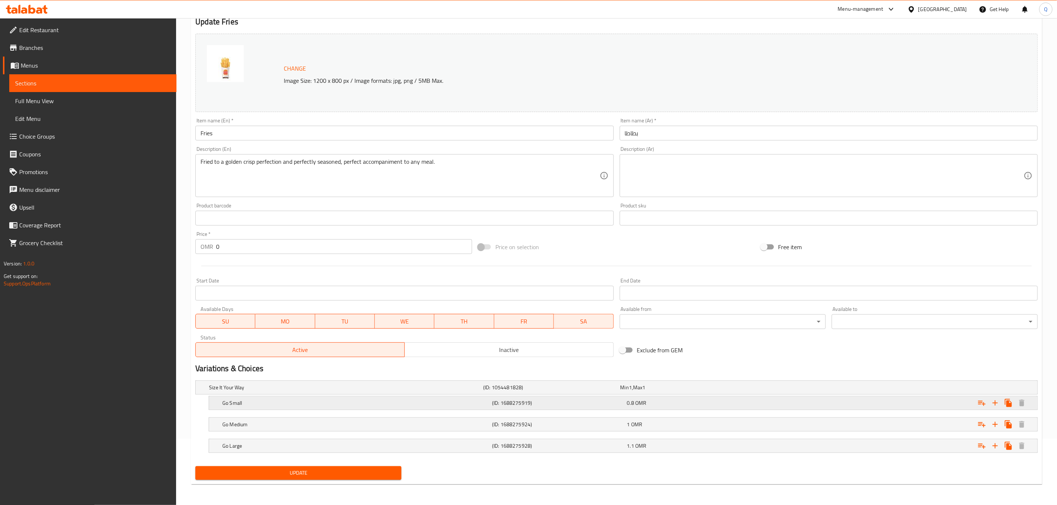
click at [774, 402] on div "Expand" at bounding box center [895, 403] width 270 height 16
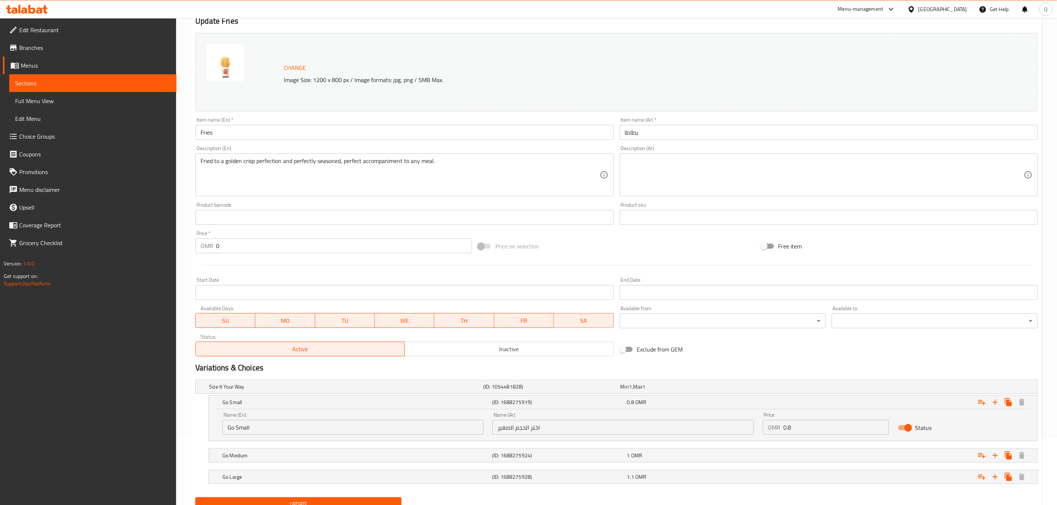
click at [831, 412] on div "Price OMR 0.8 Price" at bounding box center [825, 423] width 135 height 31
click at [831, 408] on div "Expand" at bounding box center [895, 402] width 270 height 16
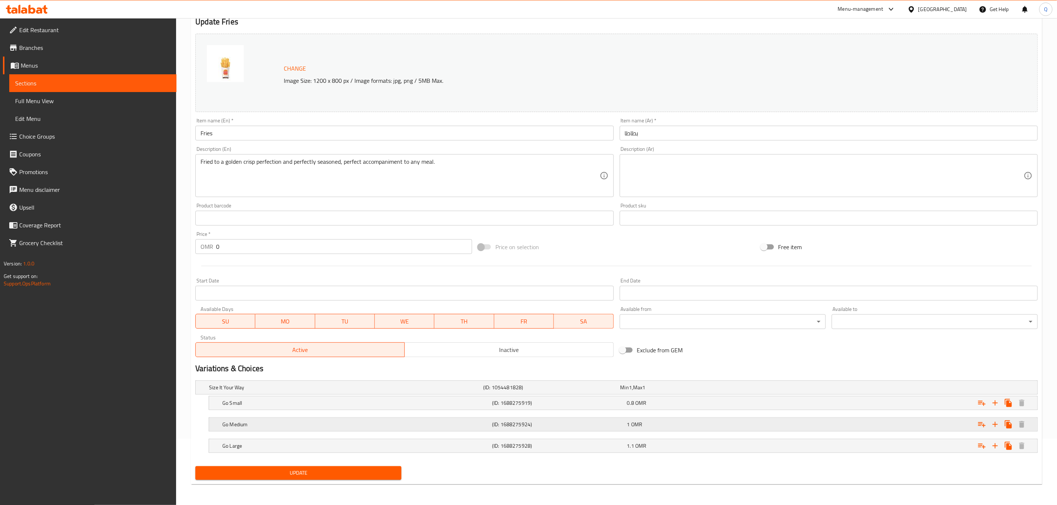
click at [745, 423] on div "1 OMR" at bounding box center [693, 424] width 132 height 7
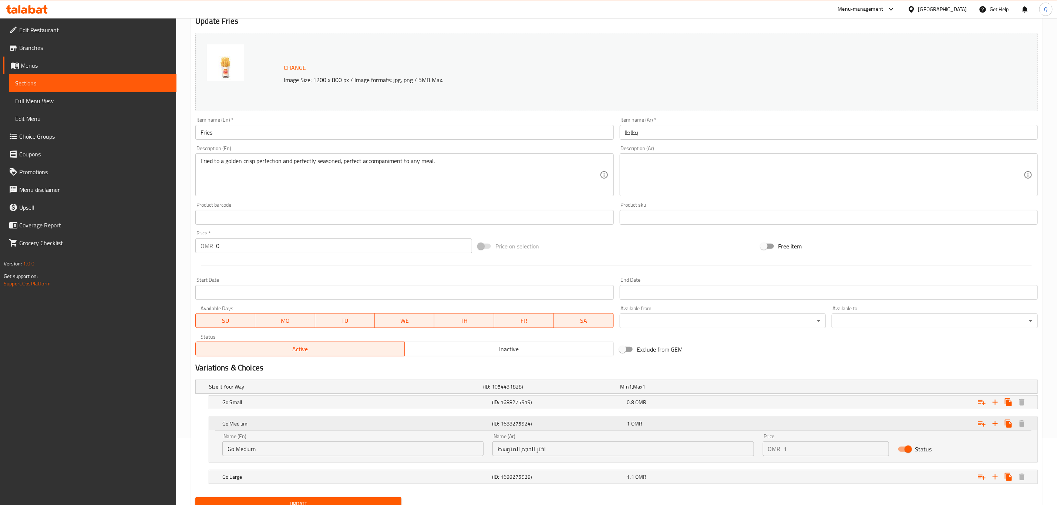
click at [745, 429] on div "1 OMR" at bounding box center [693, 424] width 135 height 10
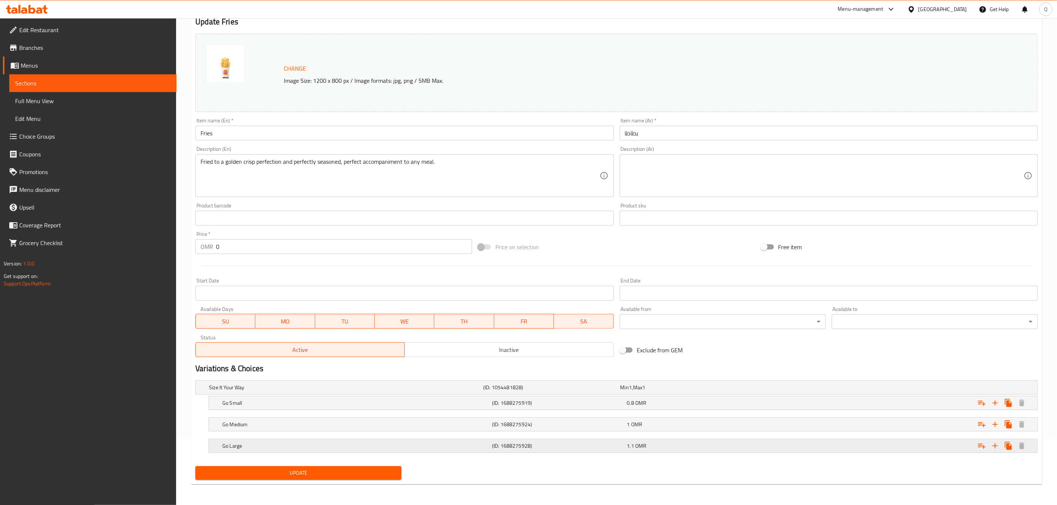
click at [741, 448] on div "1.1 OMR" at bounding box center [693, 445] width 132 height 7
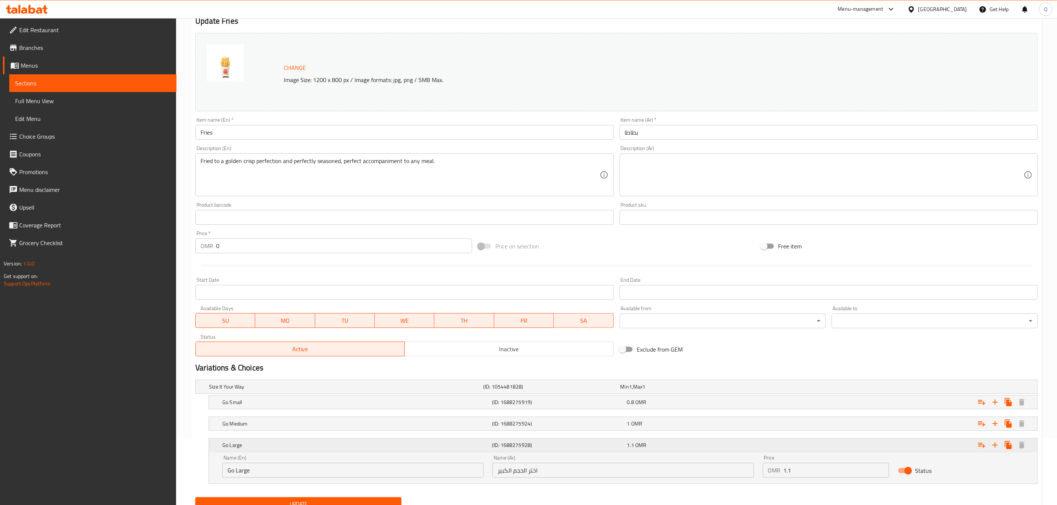
click at [741, 448] on div "1.1 OMR" at bounding box center [693, 445] width 132 height 7
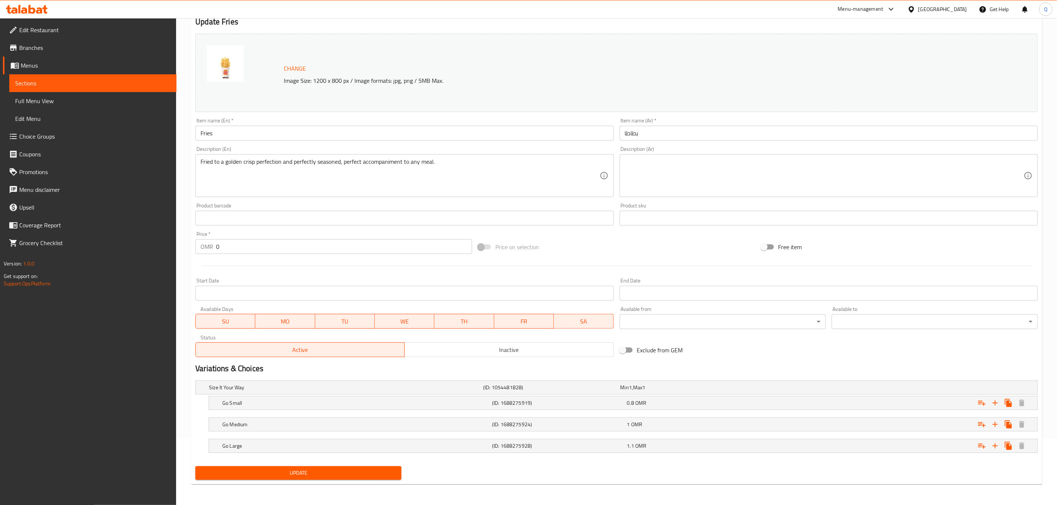
scroll to position [0, 0]
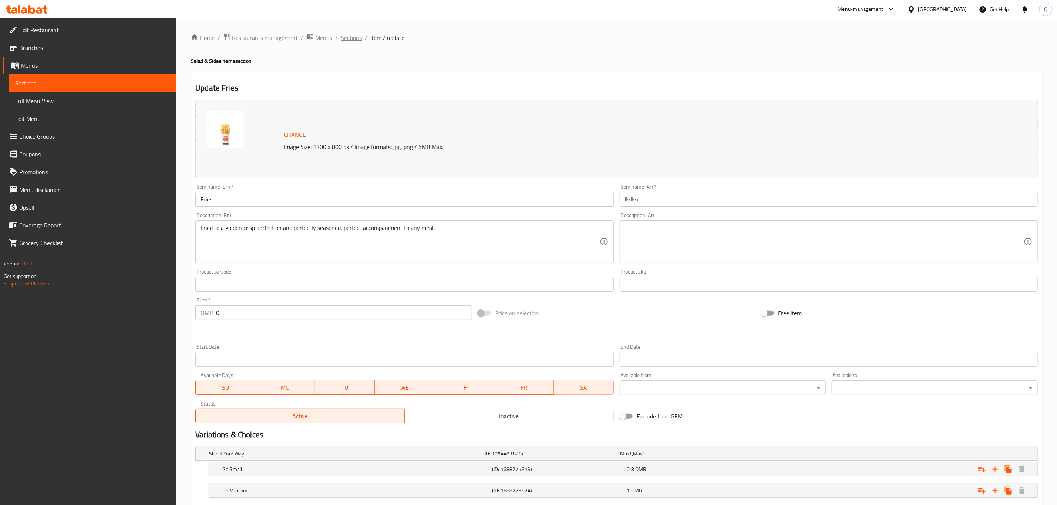
click at [353, 38] on span "Sections" at bounding box center [351, 37] width 21 height 9
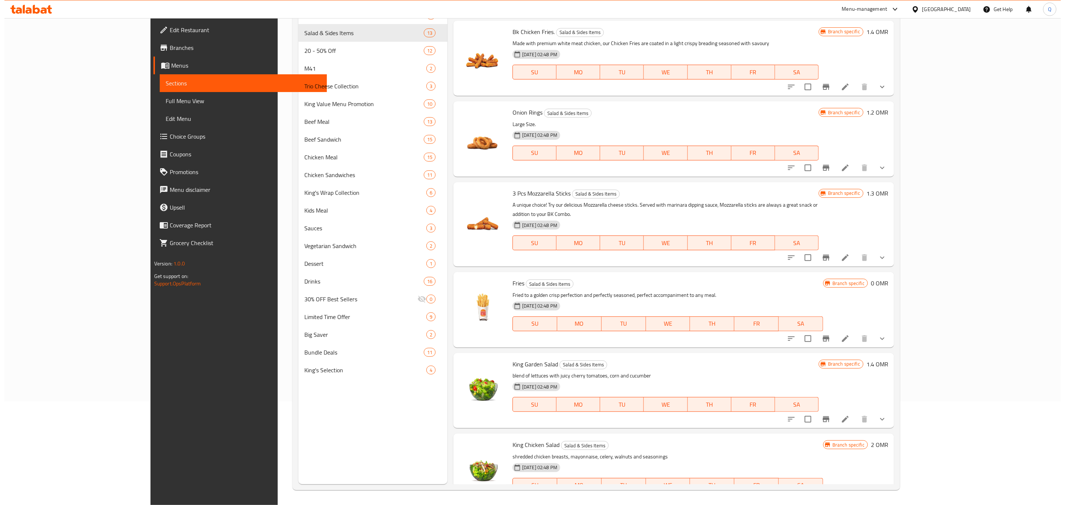
scroll to position [154, 0]
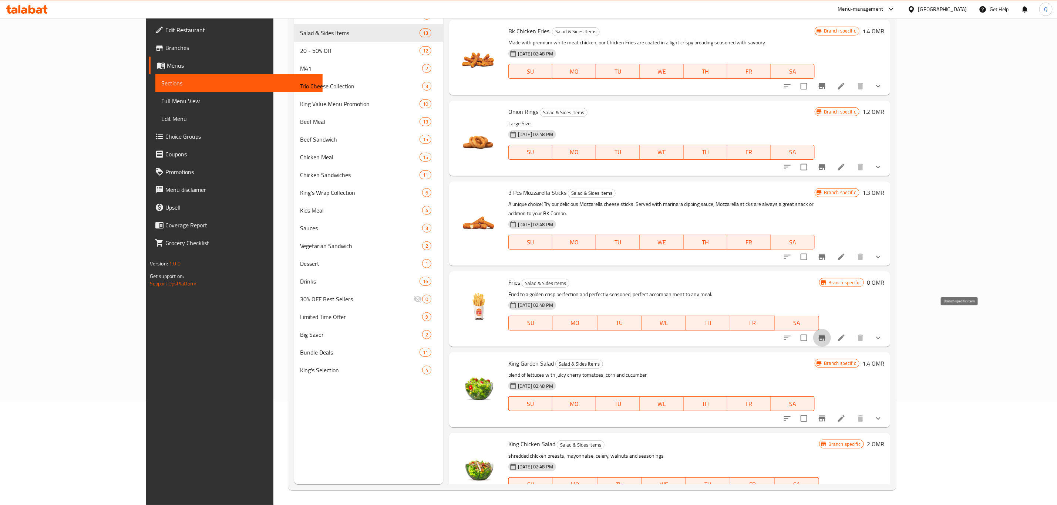
click at [826, 334] on icon "Branch-specific-item" at bounding box center [822, 338] width 9 height 9
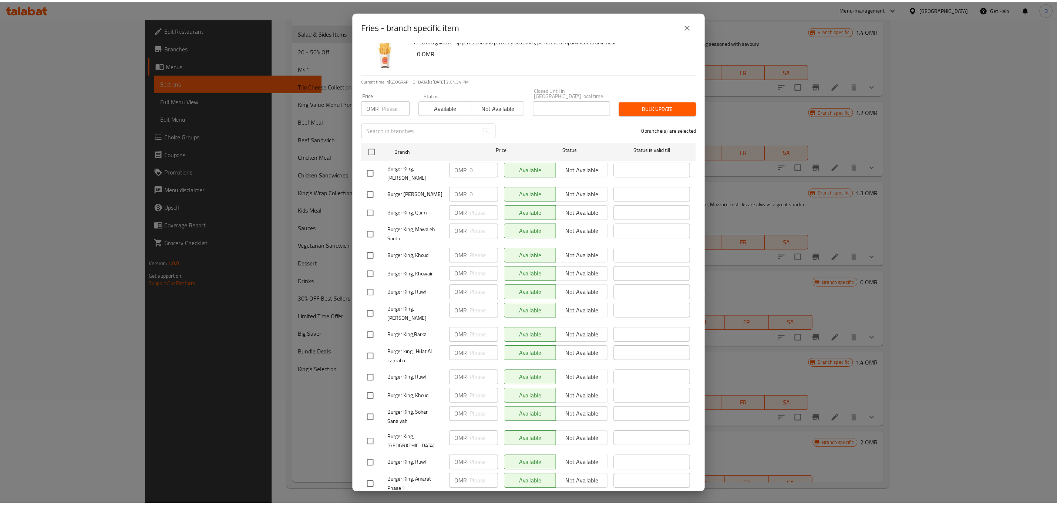
scroll to position [27, 0]
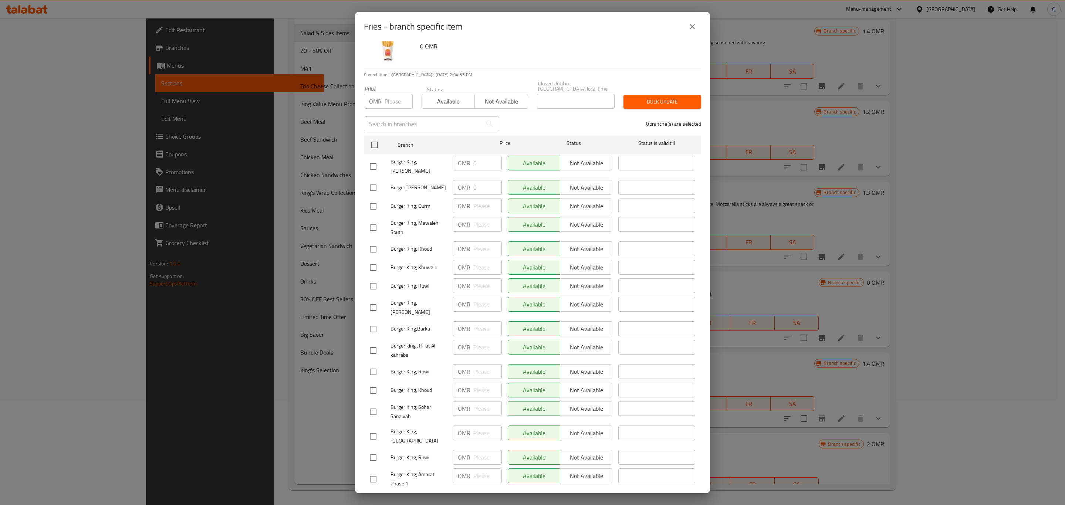
click at [687, 26] on button "close" at bounding box center [693, 27] width 18 height 18
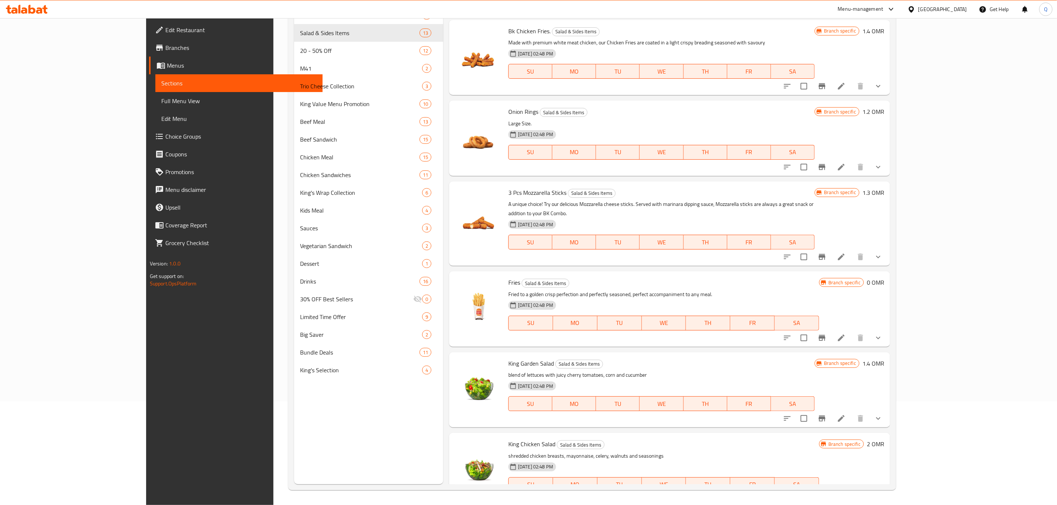
click at [165, 135] on span "Choice Groups" at bounding box center [240, 136] width 151 height 9
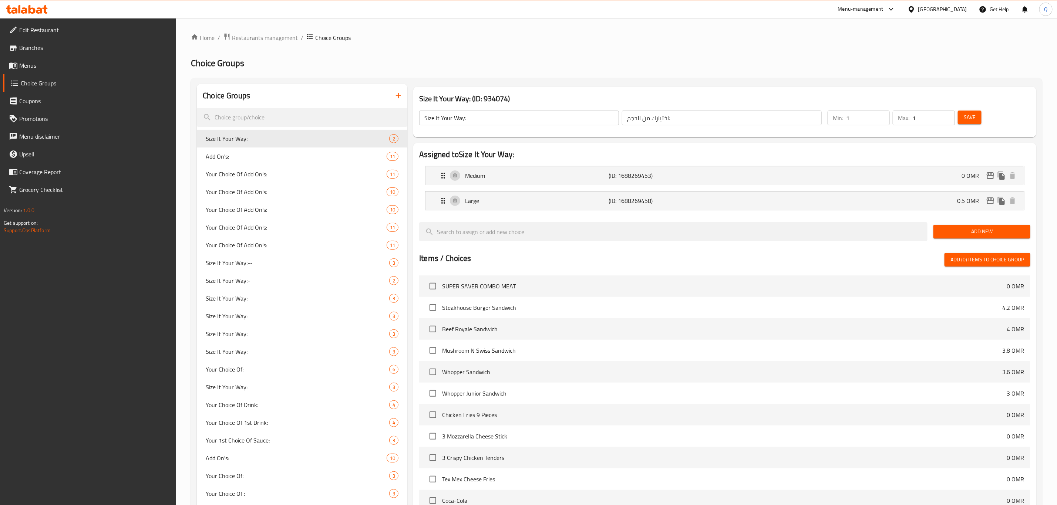
click at [398, 100] on button "button" at bounding box center [399, 96] width 18 height 18
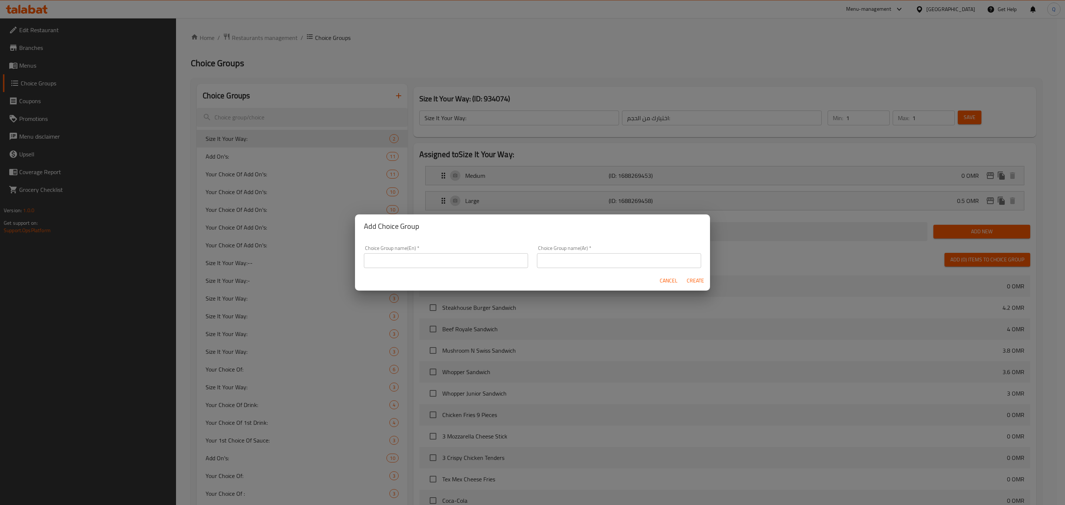
click at [474, 267] on input "text" at bounding box center [446, 260] width 164 height 15
type input "Y"
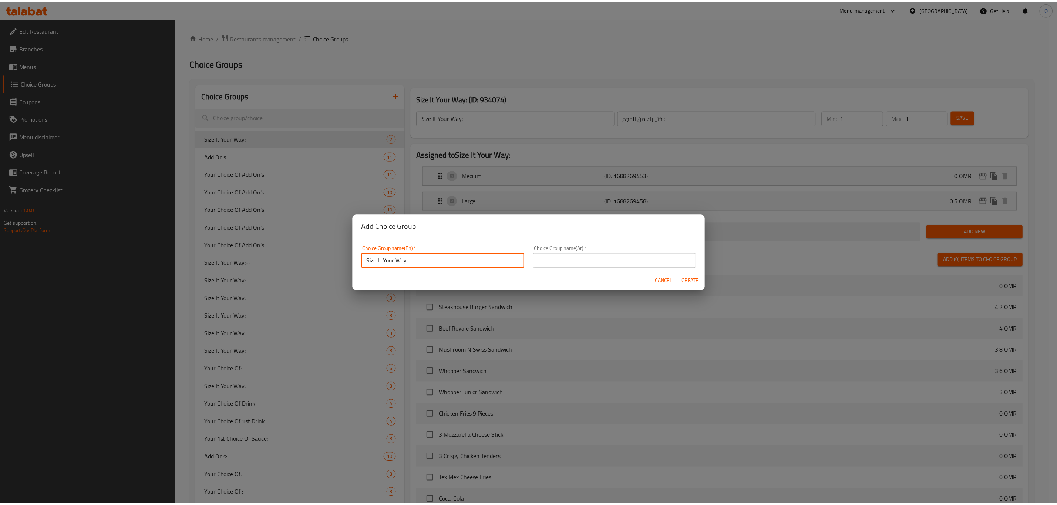
scroll to position [1, 0]
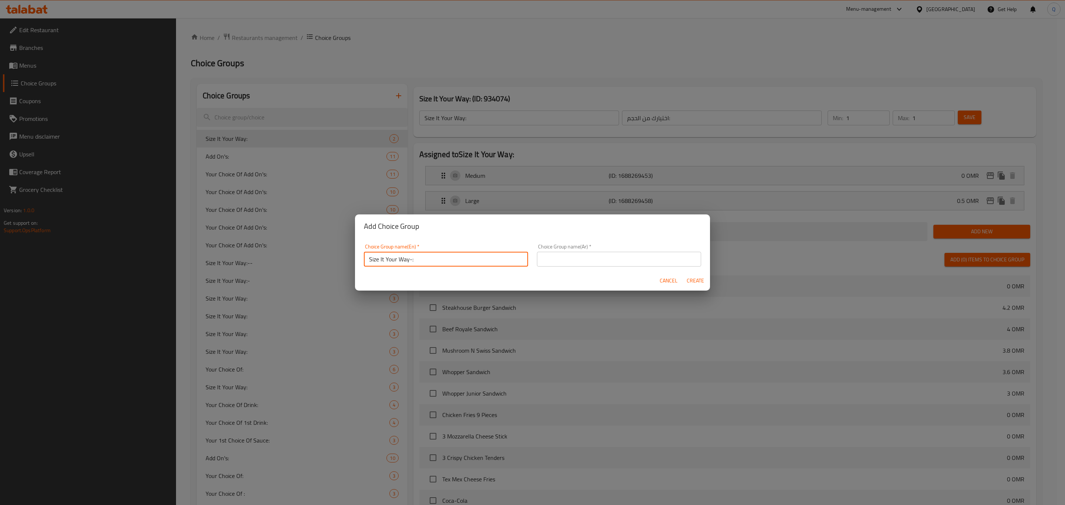
drag, startPoint x: 419, startPoint y: 262, endPoint x: 353, endPoint y: 262, distance: 65.5
click at [353, 262] on div "Add Choice Group Choice Group name(En)   * Size It Your Way-: Choice Group name…" at bounding box center [532, 252] width 1065 height 505
type input "Size It Your Way-:"
click at [589, 259] on input "text" at bounding box center [619, 259] width 164 height 15
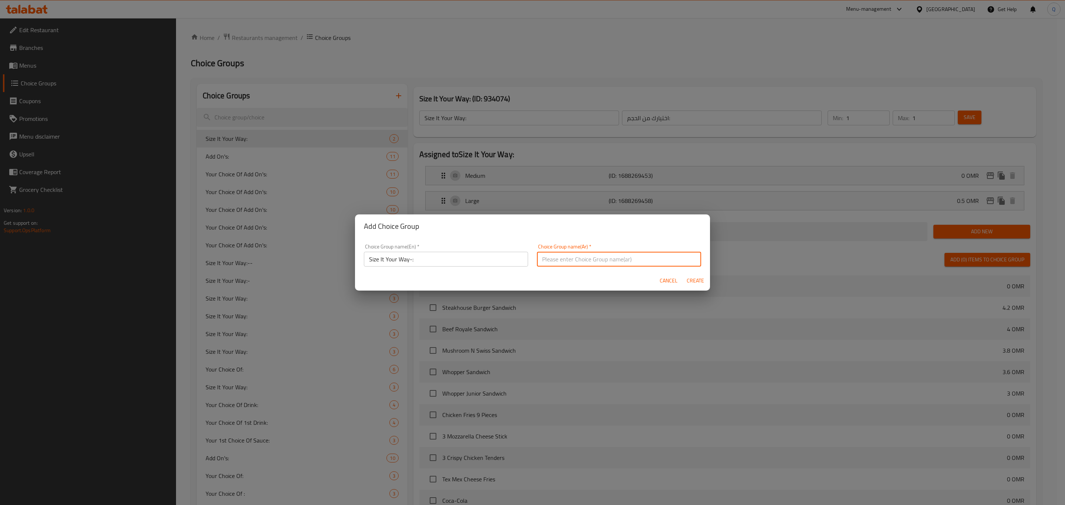
paste input "حدد مقاسك على طريقتك"
type input "حدد مقاسك على طريقتك"
click at [699, 282] on span "Create" at bounding box center [696, 280] width 18 height 9
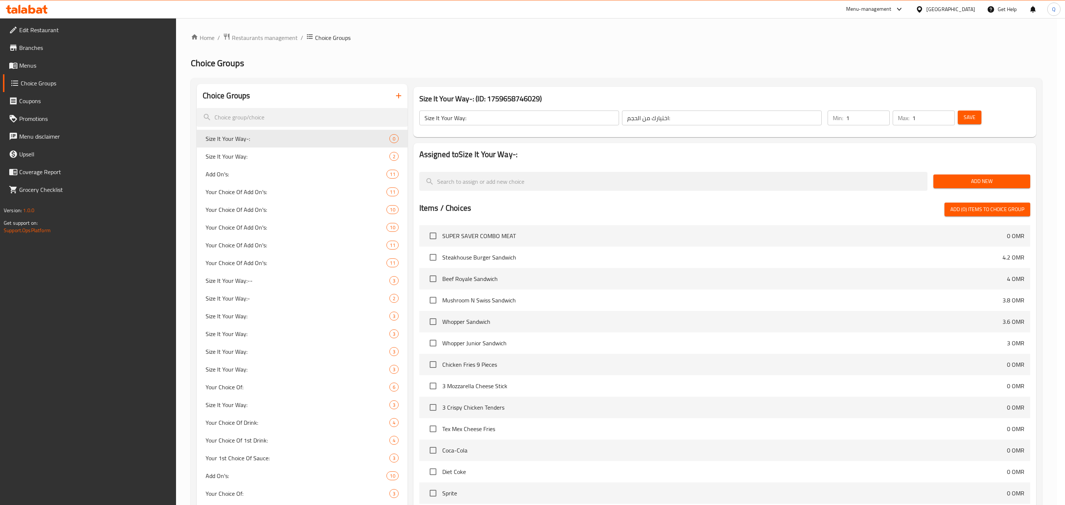
type input "Size It Your Way-:"
type input "حدد مقاسك على طريقتك"
type input "0"
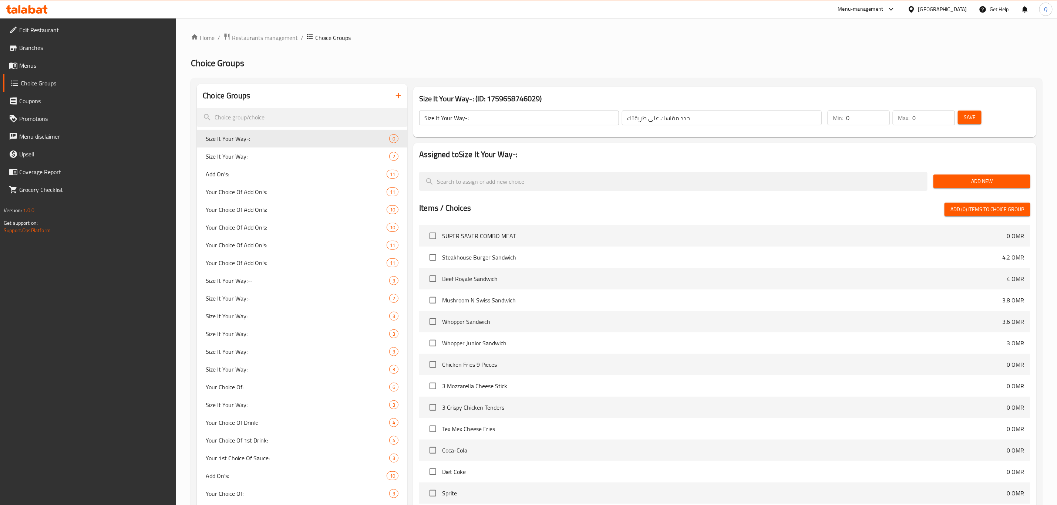
click at [954, 184] on span "Add New" at bounding box center [981, 181] width 85 height 9
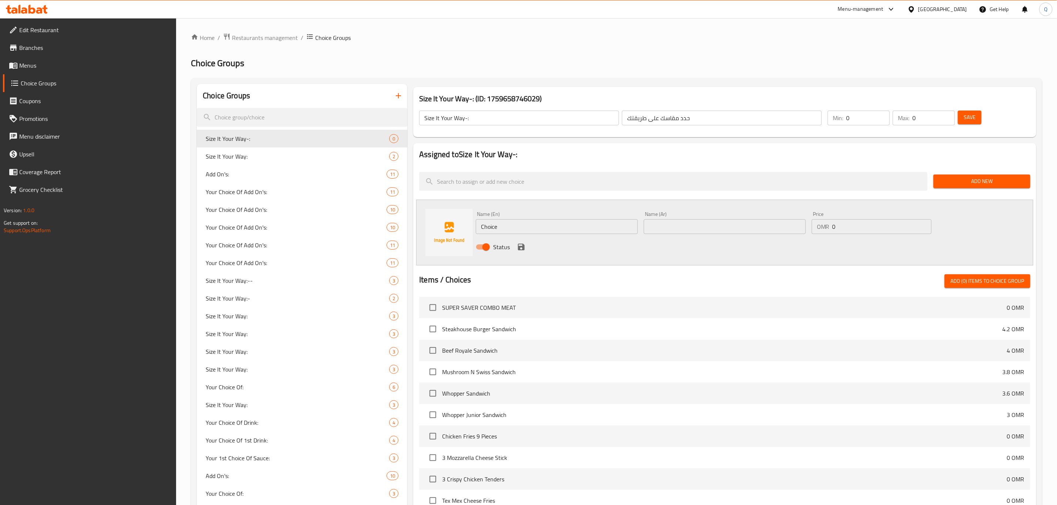
click at [499, 225] on input "Choice" at bounding box center [557, 226] width 162 height 15
type input "Small"
click at [675, 228] on input "text" at bounding box center [725, 226] width 162 height 15
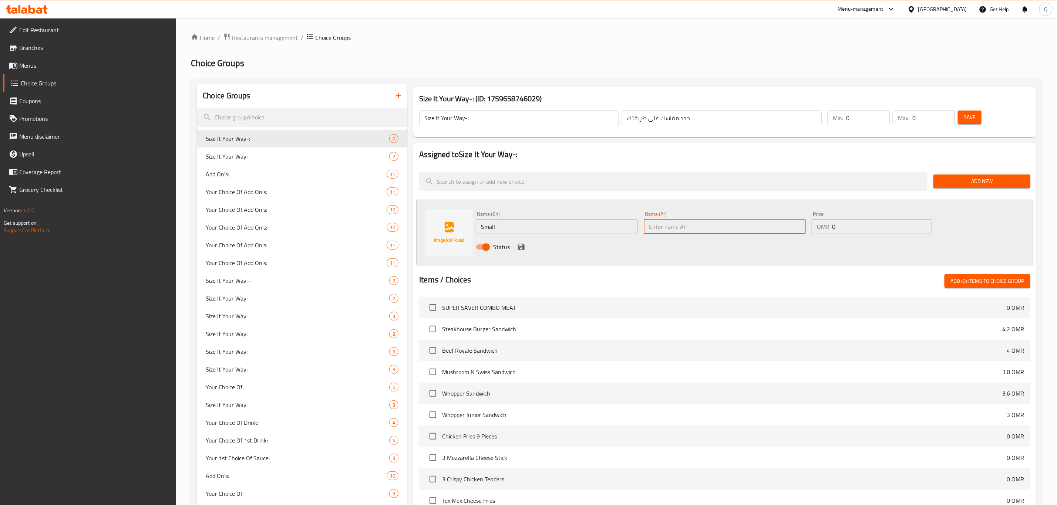
paste input "صغير"
type input "صغير"
click at [853, 230] on input "0" at bounding box center [881, 226] width 99 height 15
type input "0.8"
click at [524, 250] on icon "save" at bounding box center [521, 247] width 7 height 7
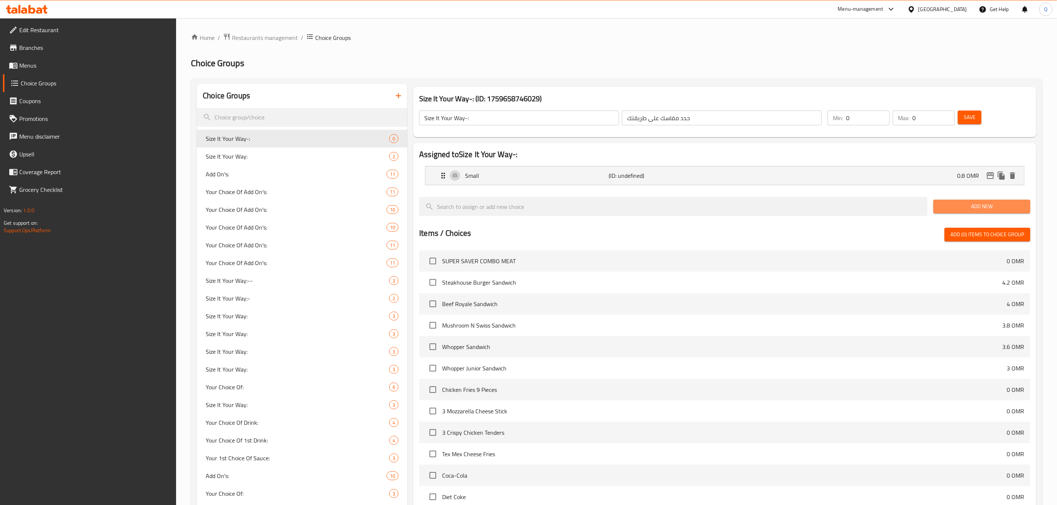
click at [979, 200] on button "Add New" at bounding box center [981, 207] width 97 height 14
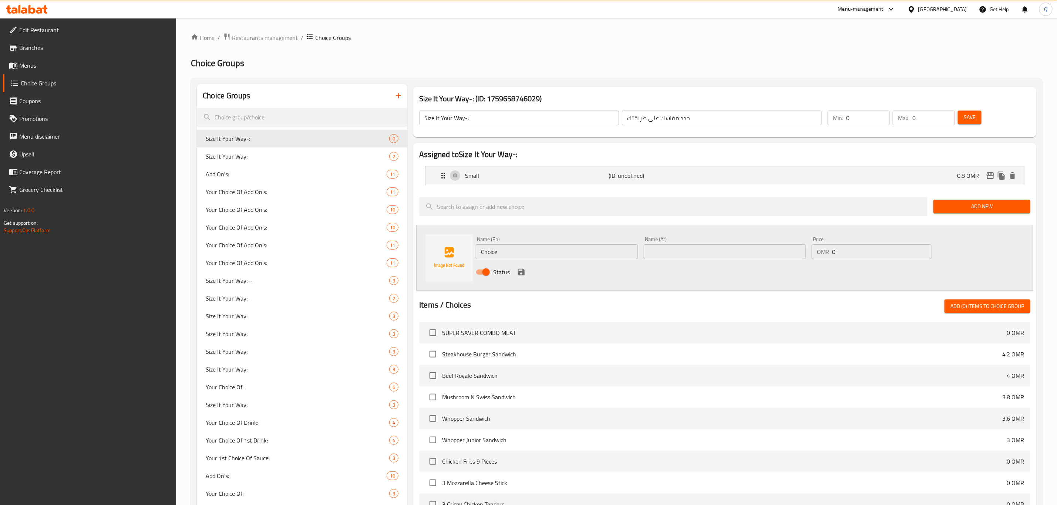
click at [578, 253] on input "Choice" at bounding box center [557, 252] width 162 height 15
type input "Medium"
click at [663, 251] on input "text" at bounding box center [725, 252] width 162 height 15
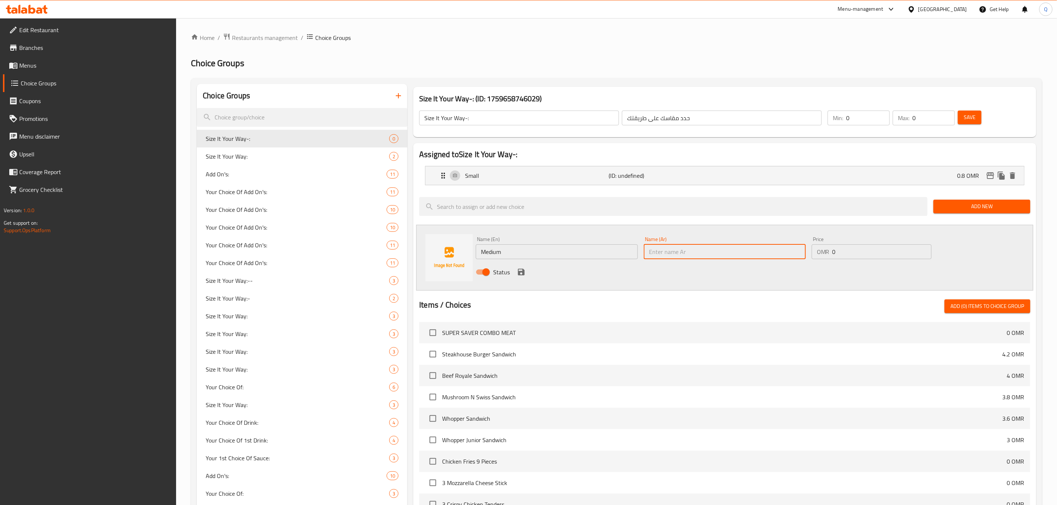
paste input "متوسط"
type input "متوسط"
click at [882, 250] on input "0" at bounding box center [881, 252] width 99 height 15
click at [859, 251] on input "0.9" at bounding box center [881, 252] width 99 height 15
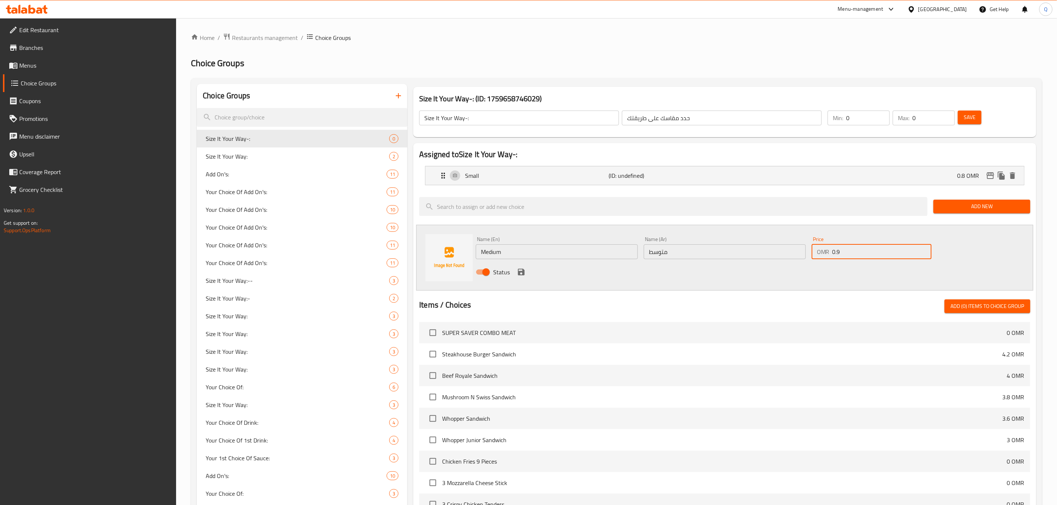
click at [859, 251] on input "0.9" at bounding box center [881, 252] width 99 height 15
type input "1"
click at [517, 274] on icon "save" at bounding box center [521, 272] width 9 height 9
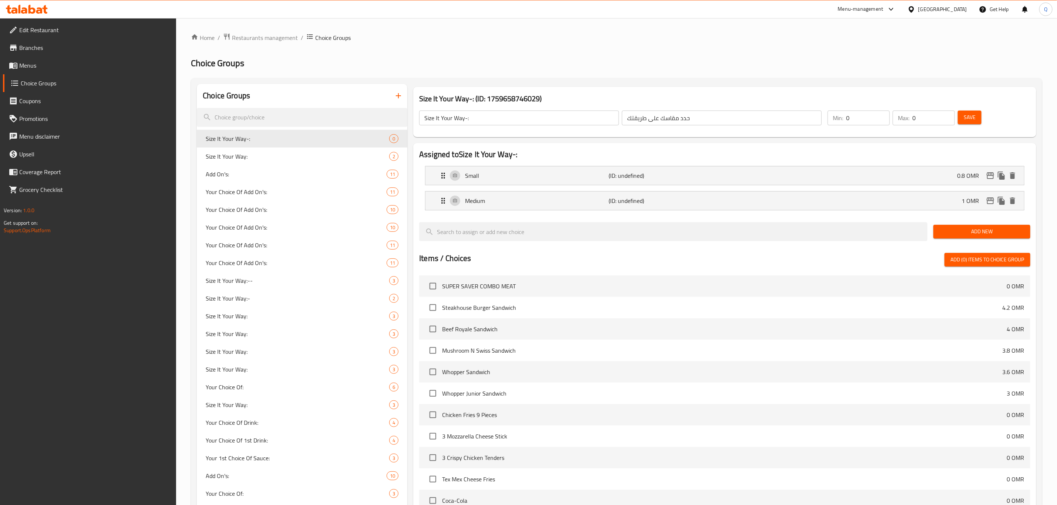
click at [959, 234] on span "Add New" at bounding box center [981, 231] width 85 height 9
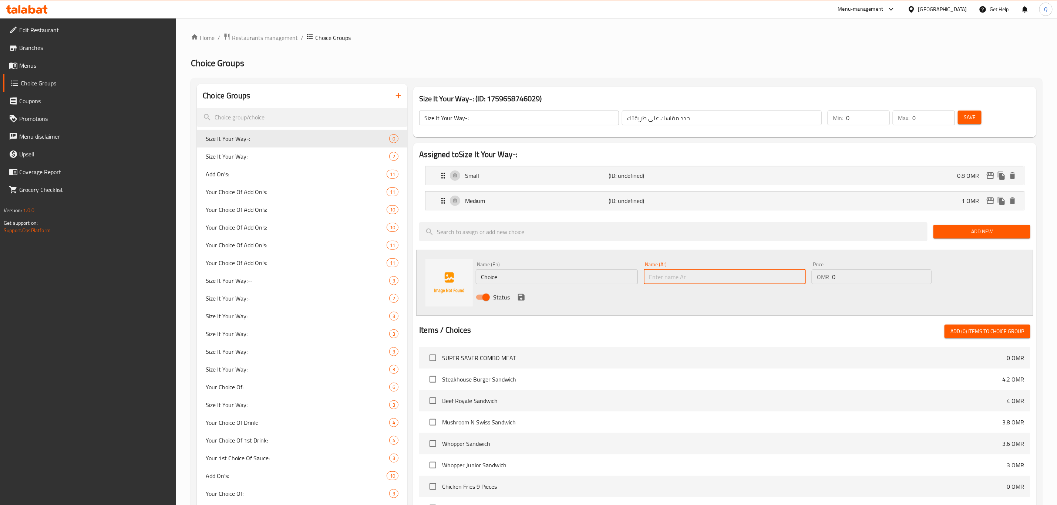
click at [718, 277] on input "text" at bounding box center [725, 277] width 162 height 15
paste input "كبير"
type input "كبير"
click at [577, 281] on input "Choice" at bounding box center [557, 277] width 162 height 15
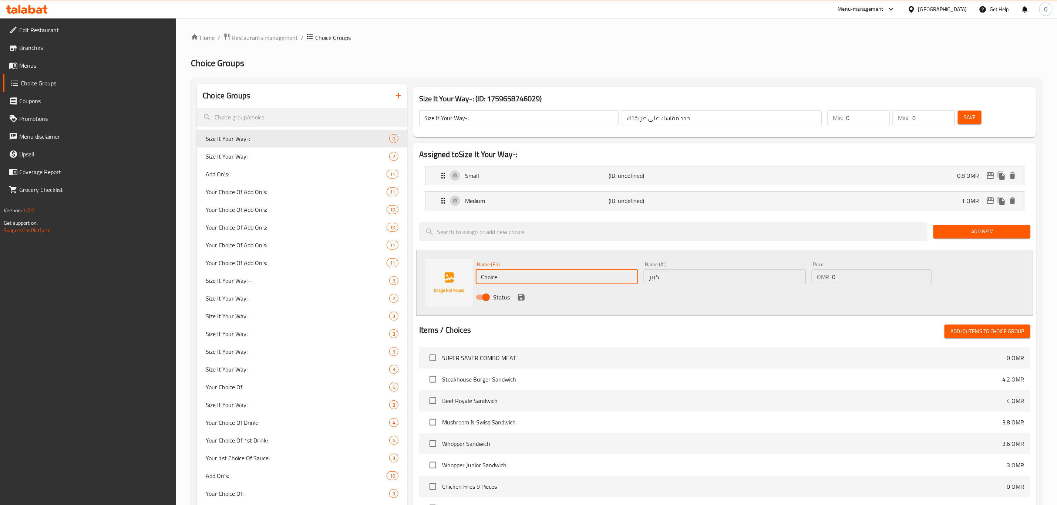
click at [577, 281] on input "Choice" at bounding box center [557, 277] width 162 height 15
type input "Large"
click at [863, 273] on input "0" at bounding box center [881, 277] width 99 height 15
type input "1.1"
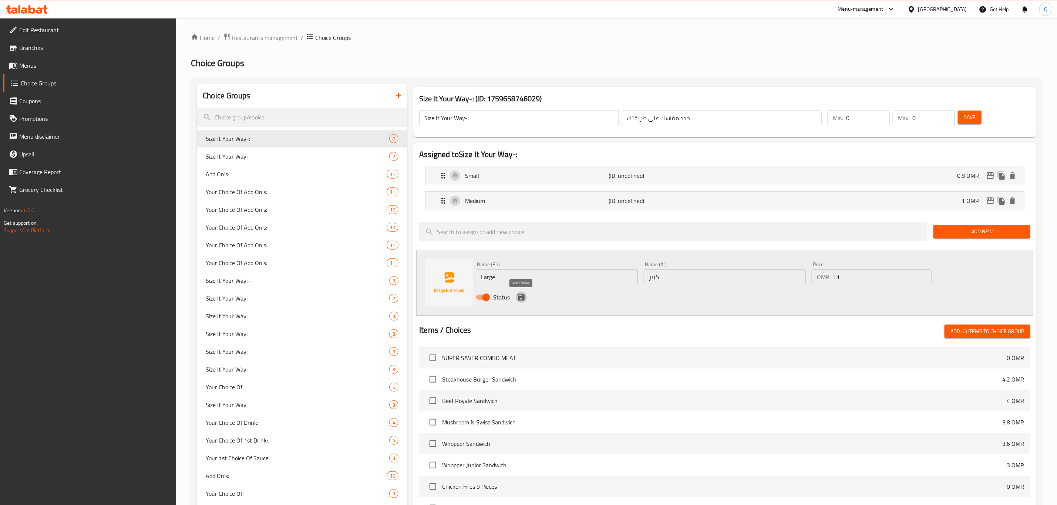
click at [519, 294] on icon "save" at bounding box center [521, 297] width 9 height 9
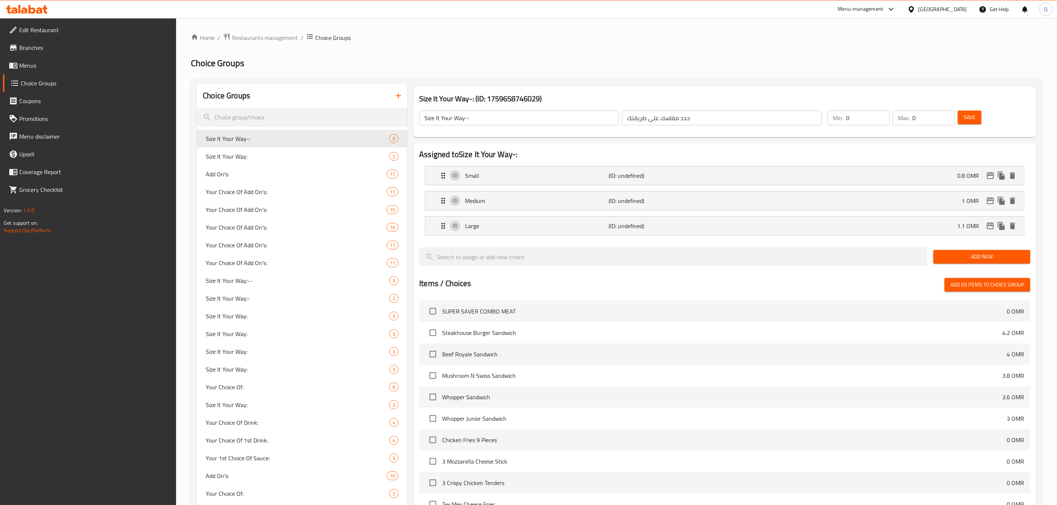
click at [858, 120] on input "0" at bounding box center [868, 118] width 44 height 15
type input "1"
click at [931, 118] on input "0" at bounding box center [933, 118] width 43 height 15
type input "1"
click at [967, 114] on span "Save" at bounding box center [970, 117] width 12 height 9
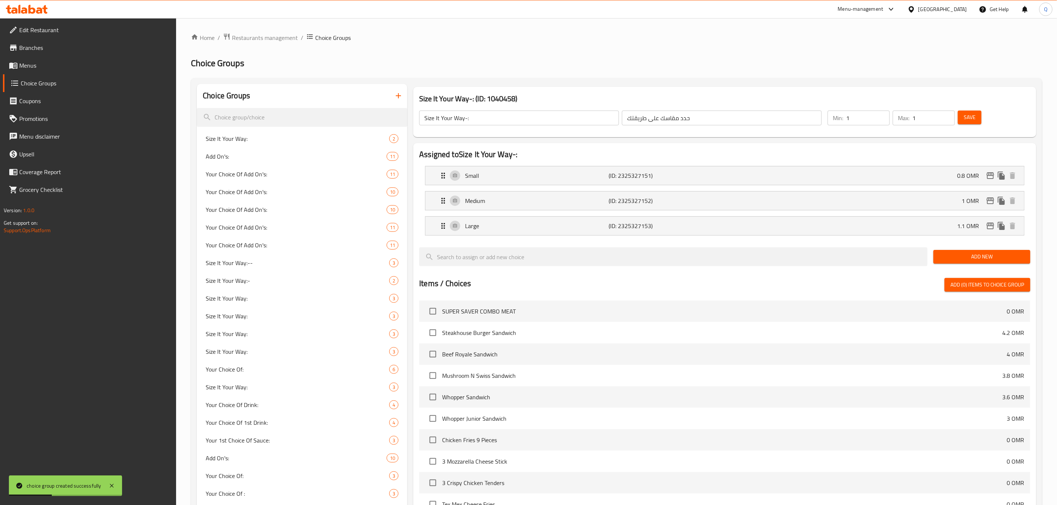
click at [53, 65] on span "Menus" at bounding box center [94, 65] width 151 height 9
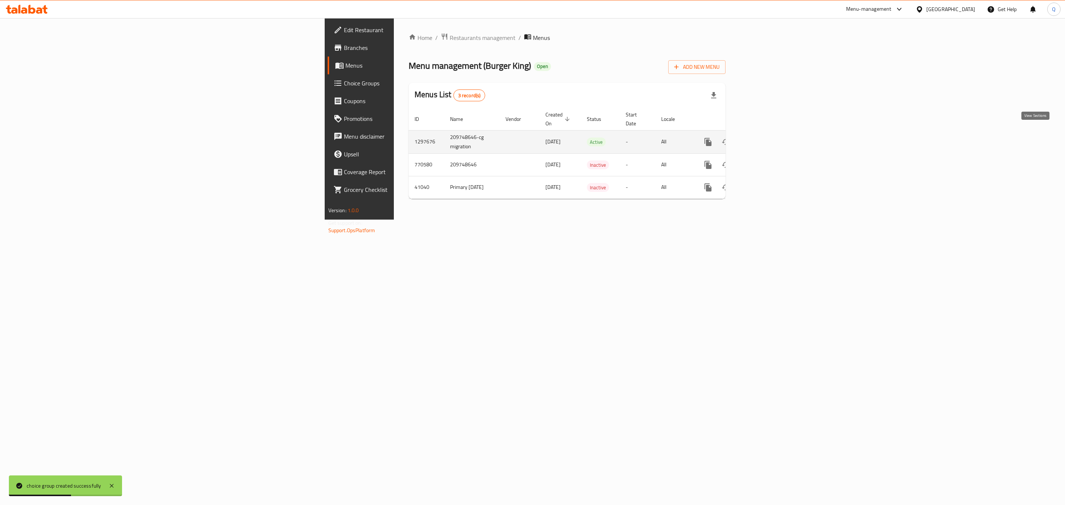
click at [771, 134] on link "enhanced table" at bounding box center [762, 142] width 18 height 18
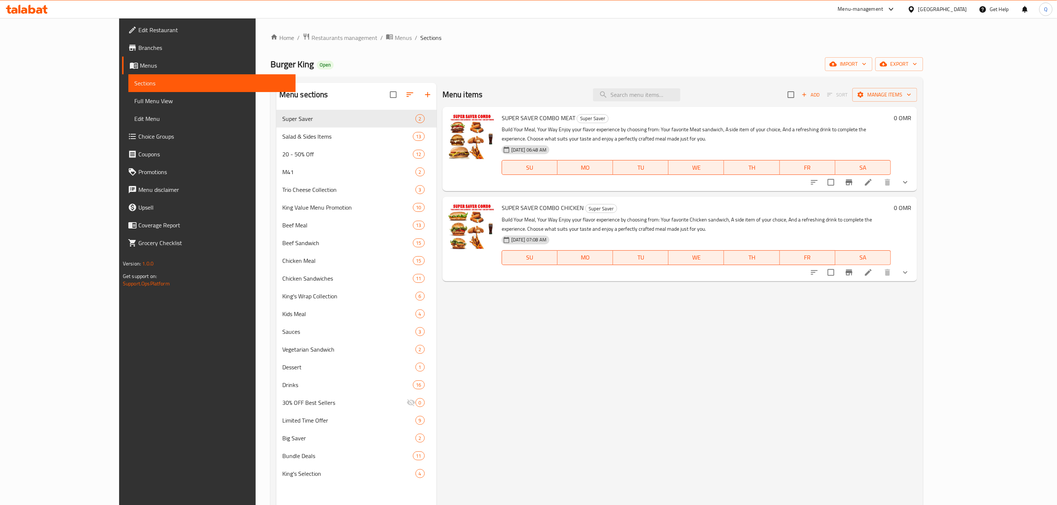
scroll to position [55, 0]
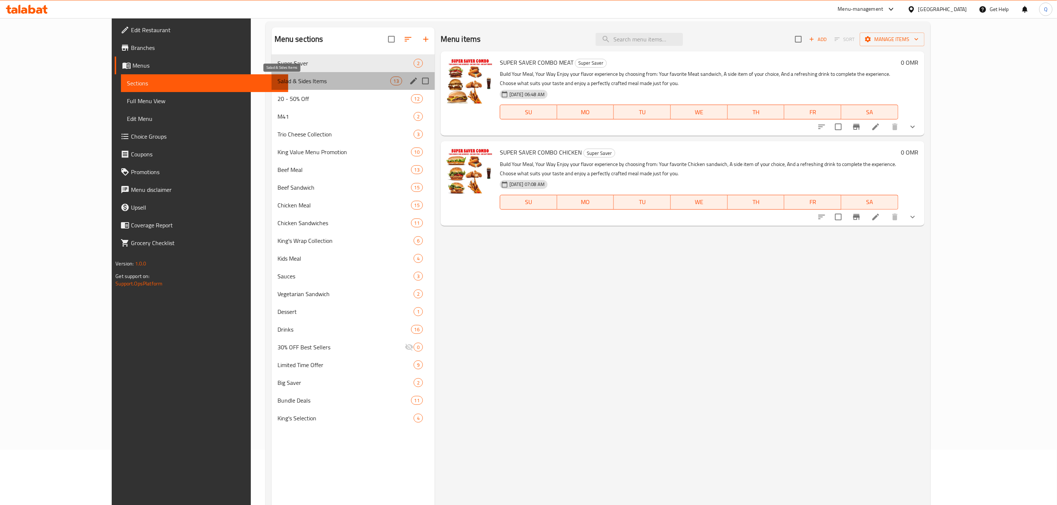
click at [277, 84] on span "Salad & Sides Items" at bounding box center [333, 81] width 113 height 9
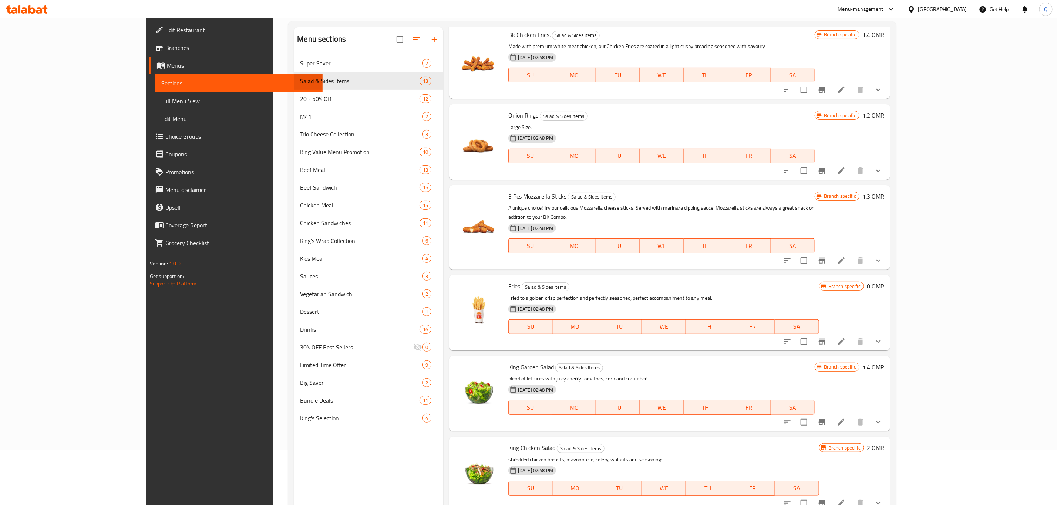
scroll to position [199, 0]
click at [845, 338] on icon at bounding box center [841, 341] width 7 height 7
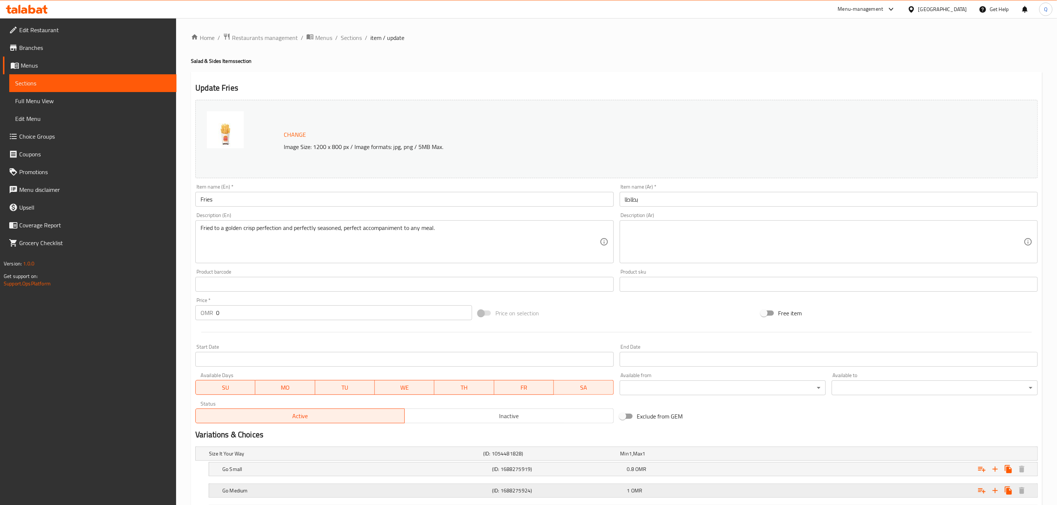
scroll to position [67, 0]
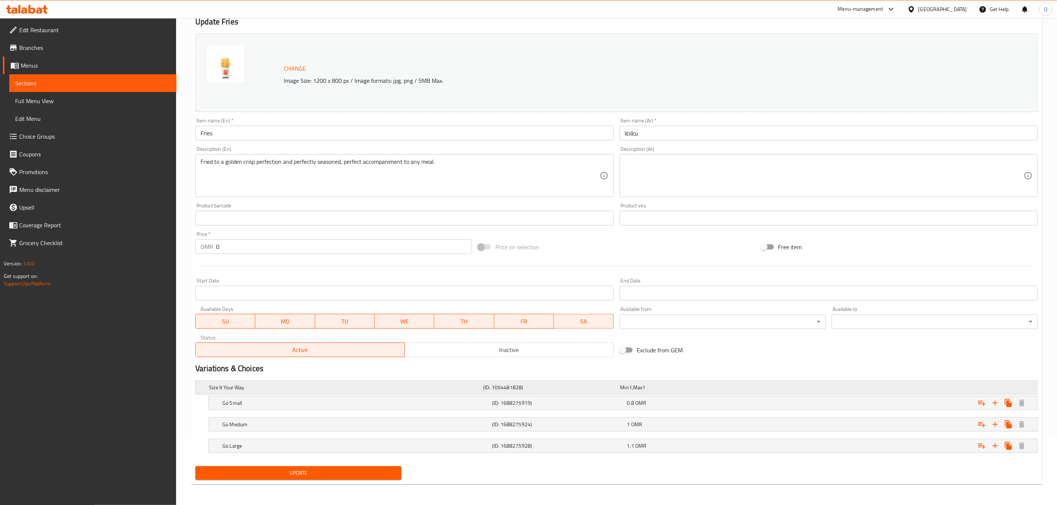
click at [549, 388] on h5 "(ID: 1054481828)" at bounding box center [550, 387] width 134 height 7
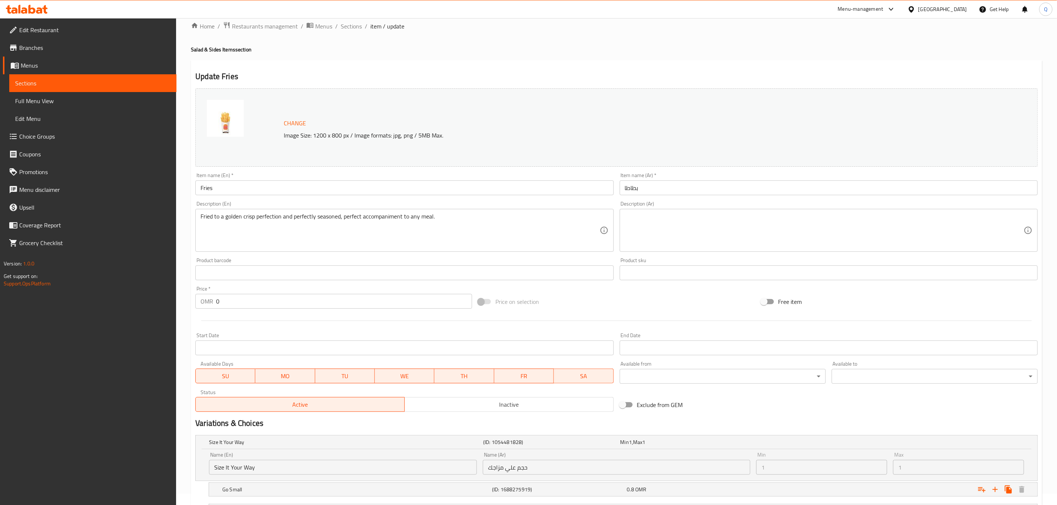
click at [396, 415] on div "Change Image Size: 1200 x 800 px / Image formats: jpg, png / 5MB Max. Item name…" at bounding box center [616, 327] width 848 height 484
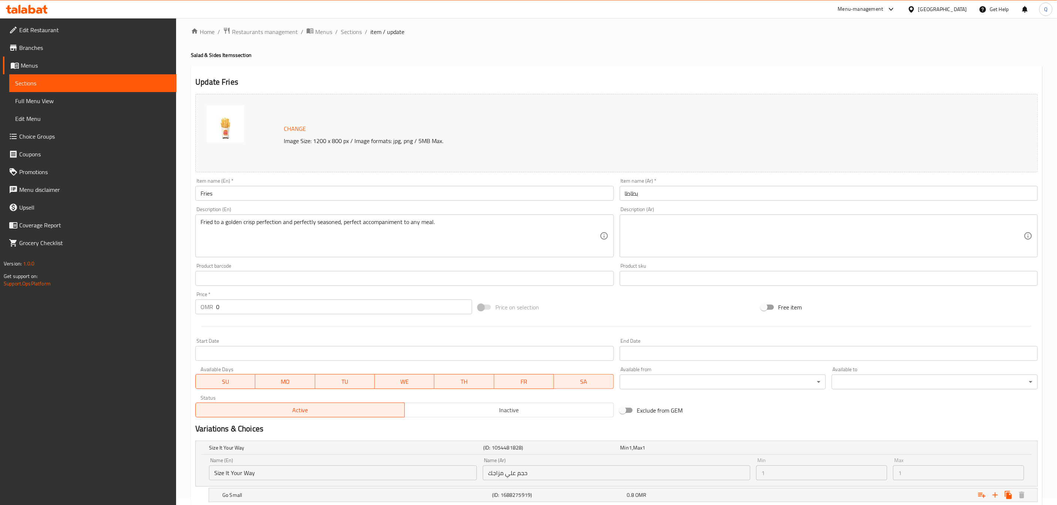
scroll to position [0, 0]
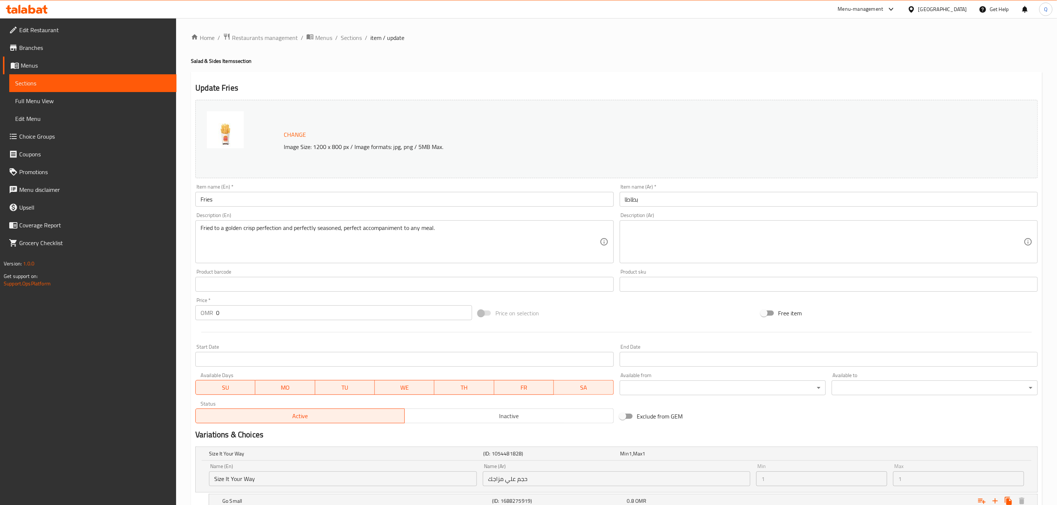
click at [356, 40] on div "Home / Restaurants management / Menus / Sections / item / update Salad & Sides …" at bounding box center [616, 311] width 851 height 556
click at [354, 38] on div "Home / Restaurants management / Menus / Sections / item / update Salad & Sides …" at bounding box center [616, 311] width 851 height 556
click at [352, 37] on span "Sections" at bounding box center [351, 37] width 21 height 9
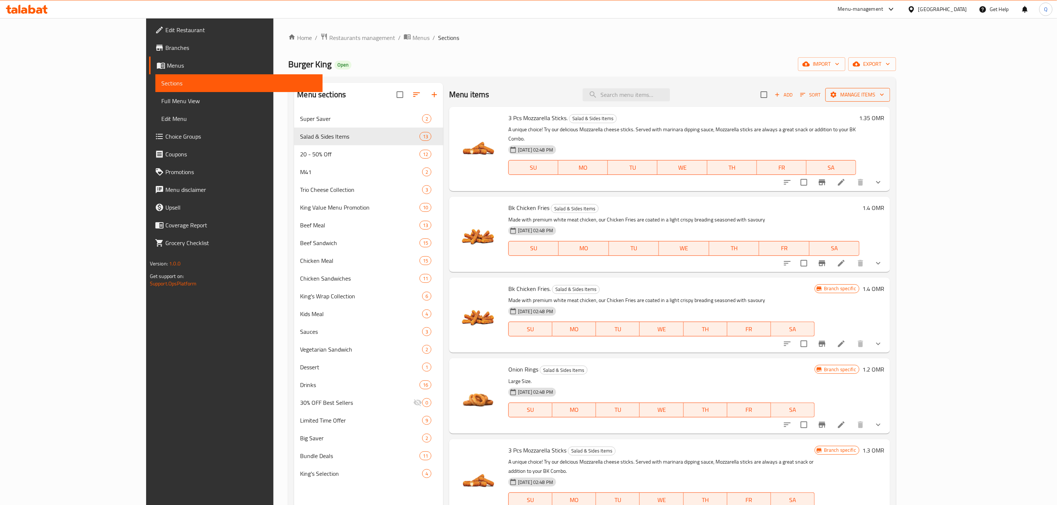
click at [884, 96] on span "Manage items" at bounding box center [857, 94] width 53 height 9
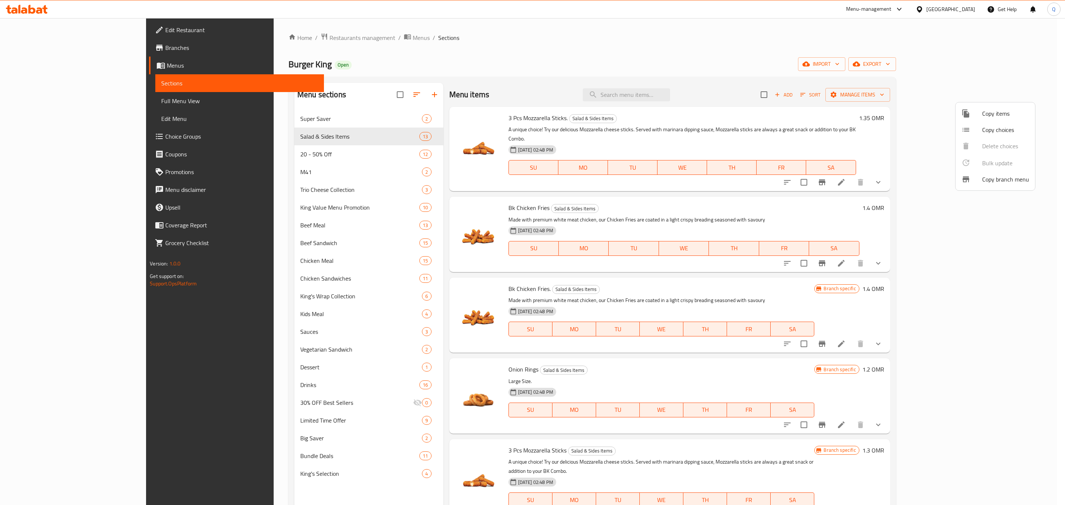
click at [995, 118] on span "Copy items" at bounding box center [1006, 113] width 47 height 9
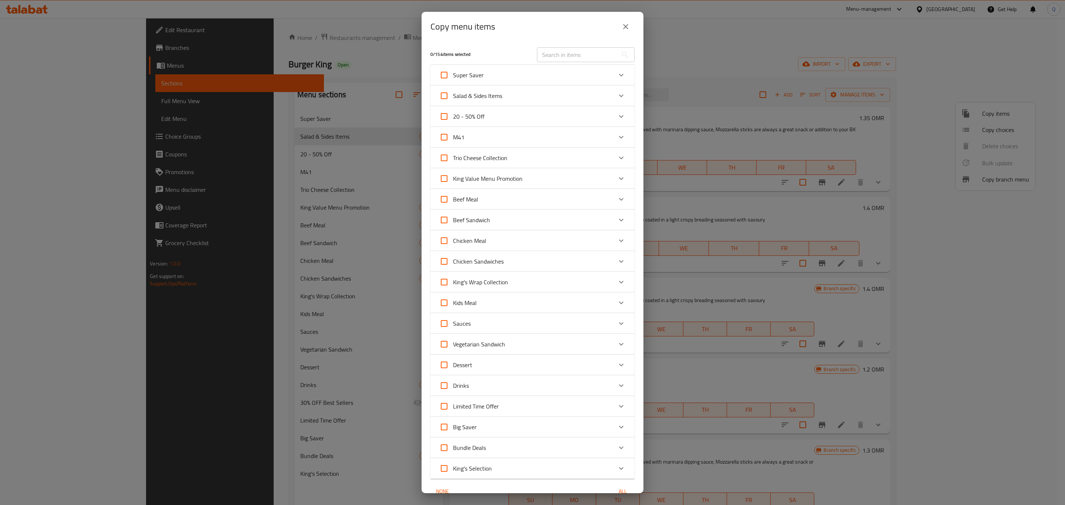
click at [544, 101] on div "Salad & Sides Items" at bounding box center [525, 96] width 173 height 18
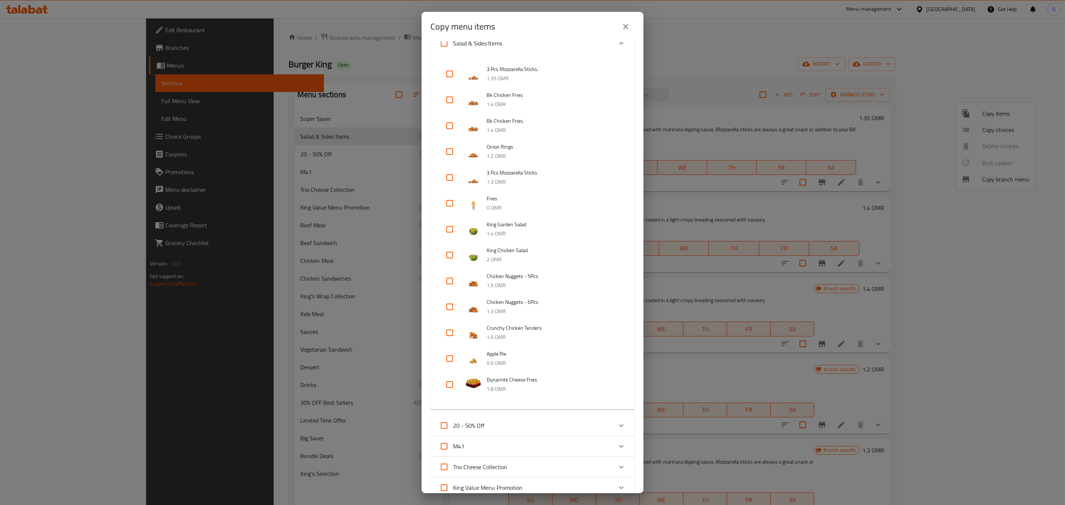
scroll to position [61, 0]
click at [448, 203] on input "checkbox" at bounding box center [450, 202] width 18 height 18
checkbox input "true"
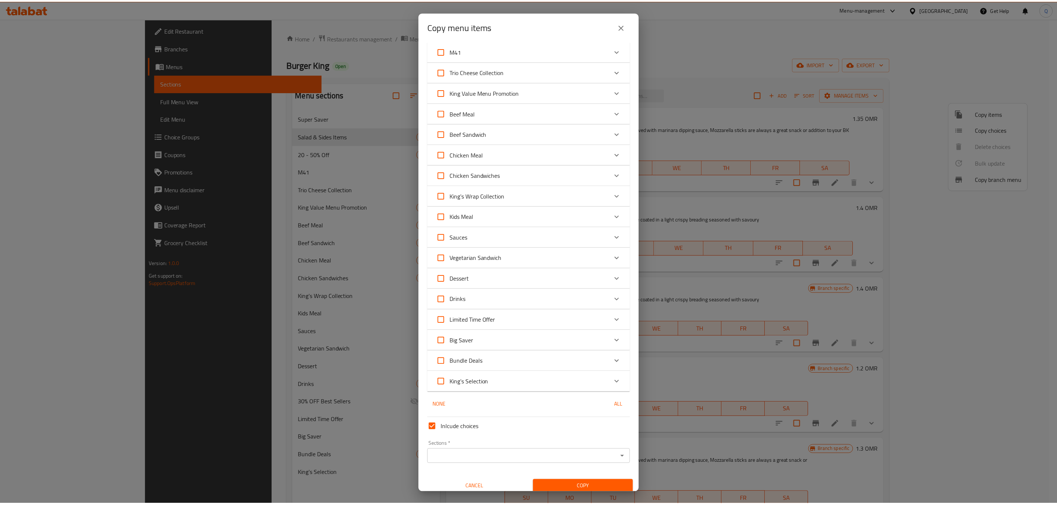
scroll to position [460, 0]
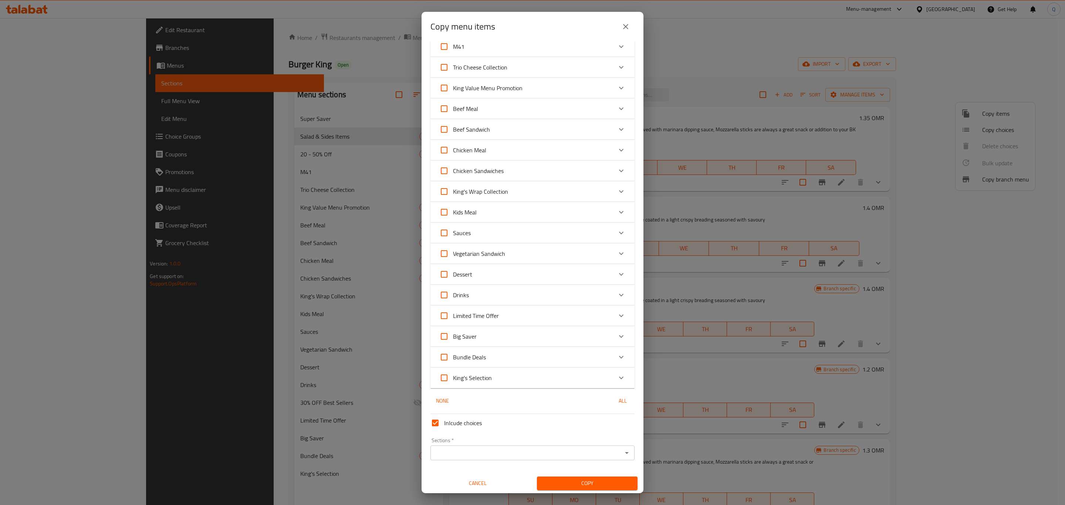
click at [441, 421] on input "Inlcude choices" at bounding box center [436, 423] width 18 height 18
checkbox input "false"
click at [530, 461] on div "Sections   * Sections *" at bounding box center [533, 449] width 210 height 28
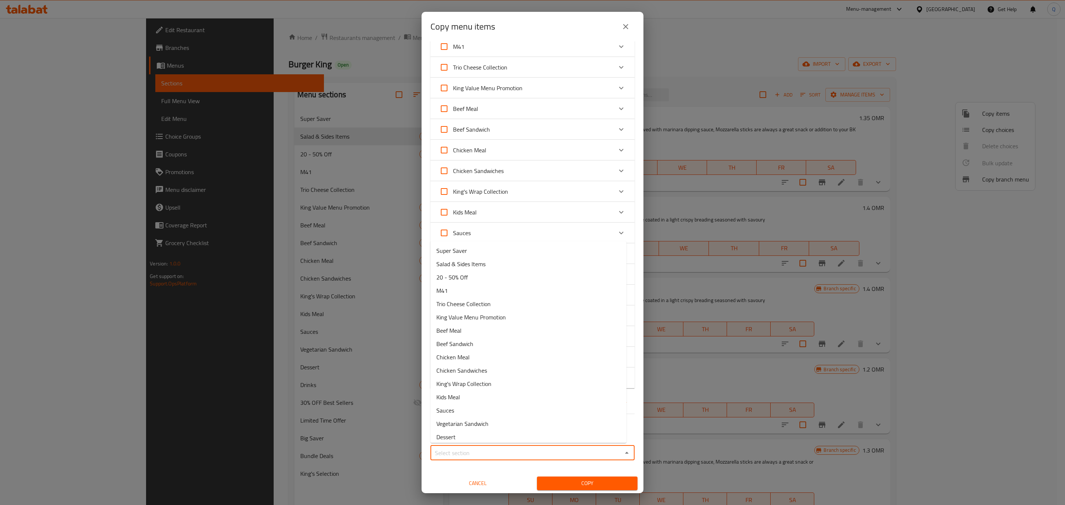
click at [530, 455] on input "Sections   *" at bounding box center [527, 453] width 188 height 10
click at [504, 267] on li "Salad & Sides Items" at bounding box center [529, 263] width 196 height 13
type input "Salad & Sides Items"
click at [564, 487] on span "Copy" at bounding box center [587, 483] width 89 height 9
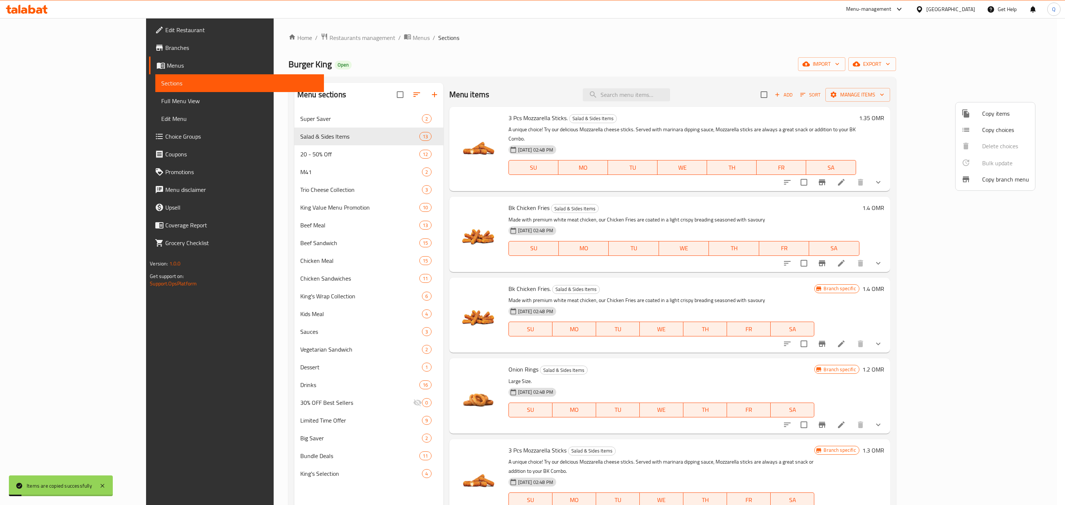
click at [797, 53] on div at bounding box center [532, 252] width 1065 height 505
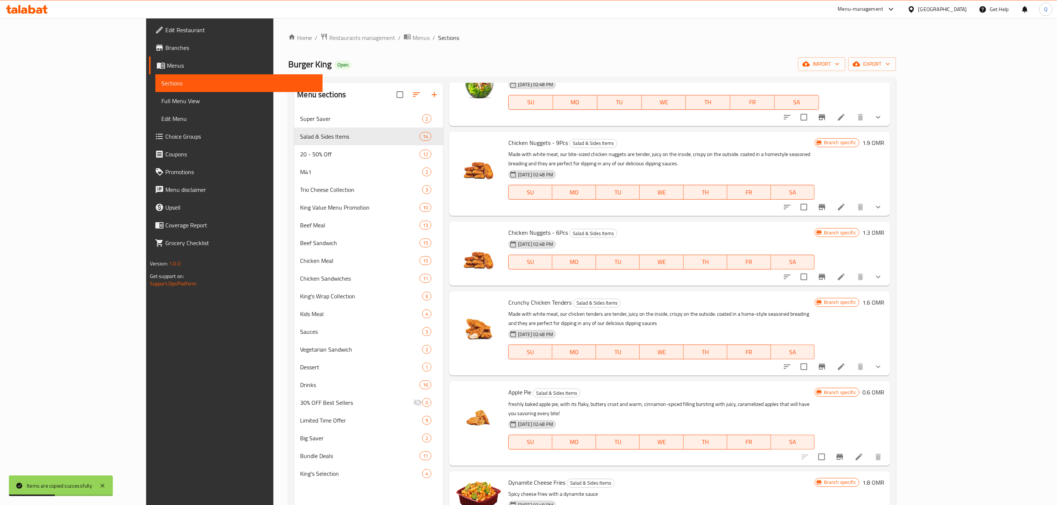
scroll to position [104, 0]
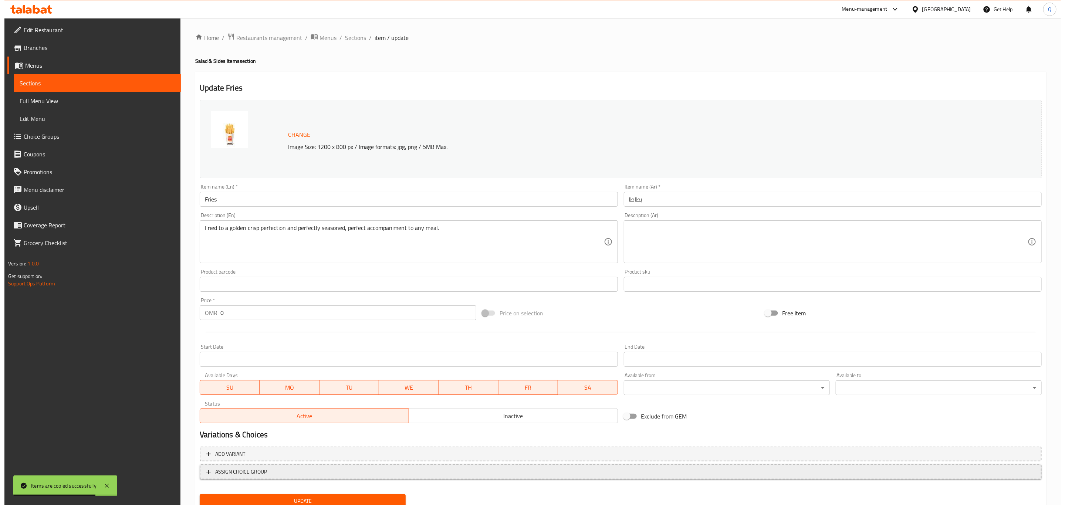
scroll to position [27, 0]
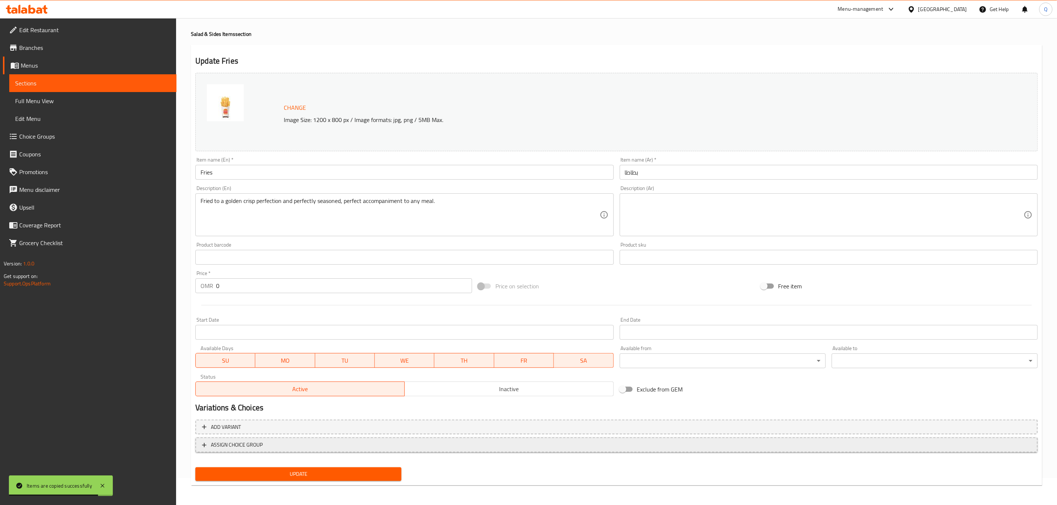
click at [395, 448] on span "ASSIGN CHOICE GROUP" at bounding box center [616, 445] width 829 height 9
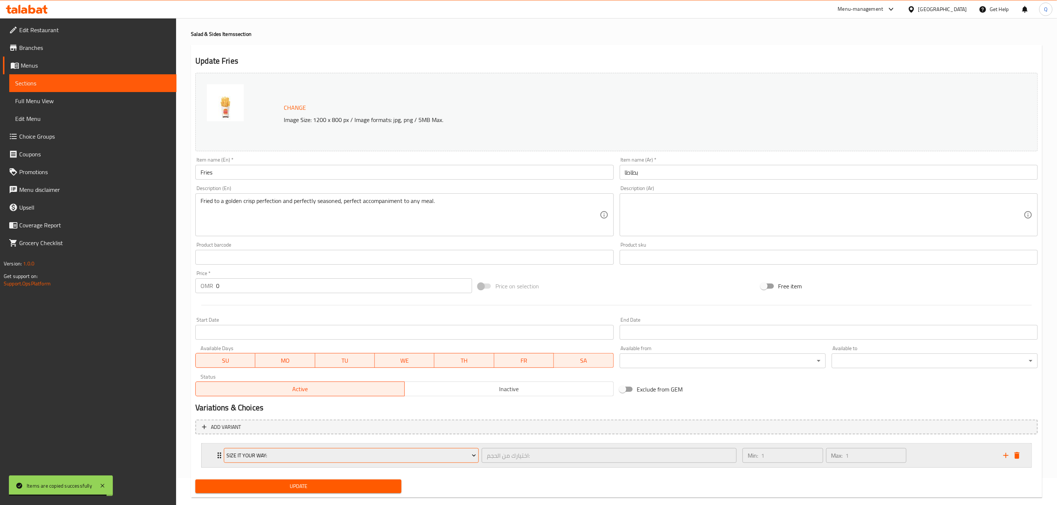
click at [331, 456] on span "Size It Your Way:" at bounding box center [351, 455] width 249 height 9
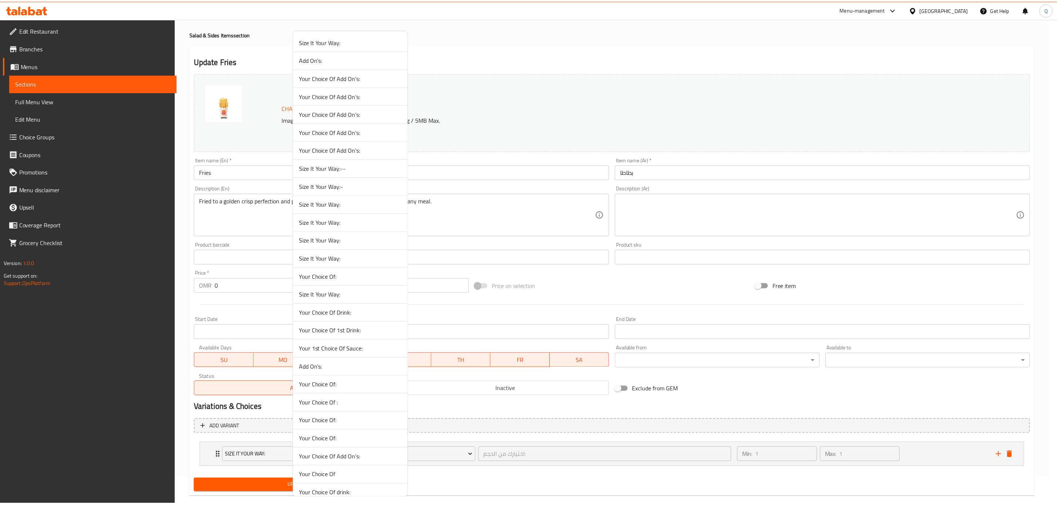
scroll to position [509, 0]
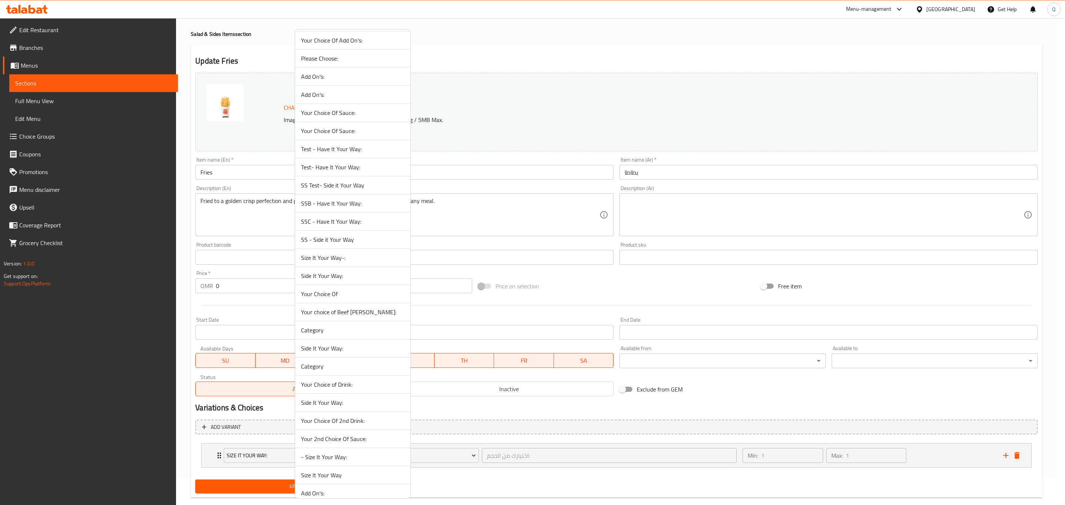
click at [363, 262] on span "Size It Your Way-:" at bounding box center [353, 257] width 104 height 9
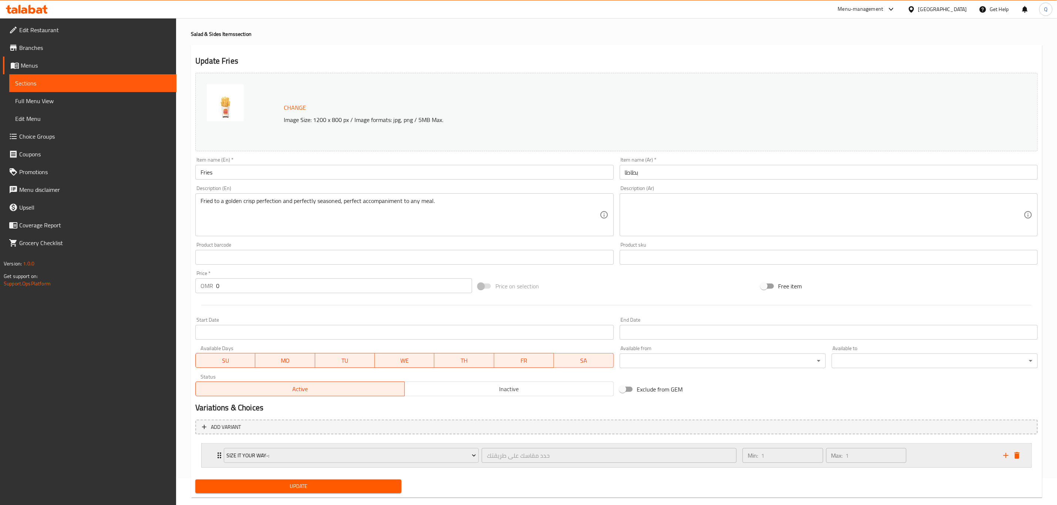
click at [926, 461] on div "Min: 1 ​ Max: 1 ​" at bounding box center [868, 456] width 261 height 24
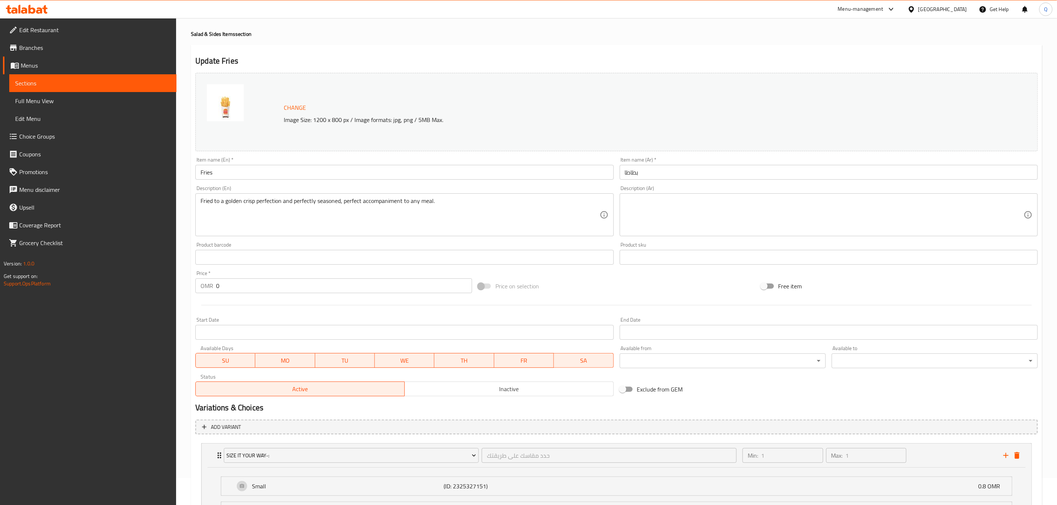
scroll to position [132, 0]
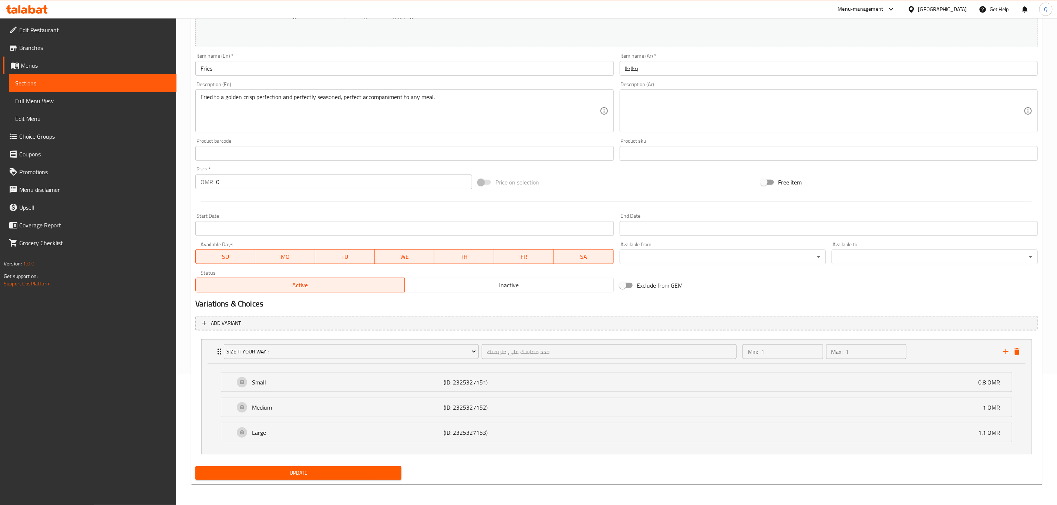
click at [359, 473] on span "Update" at bounding box center [298, 473] width 194 height 9
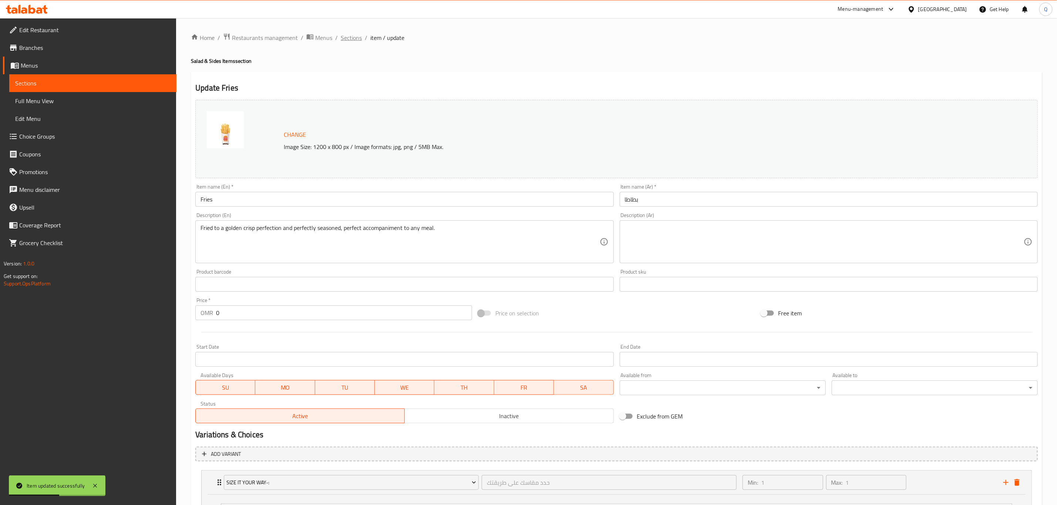
click at [358, 38] on span "Sections" at bounding box center [351, 37] width 21 height 9
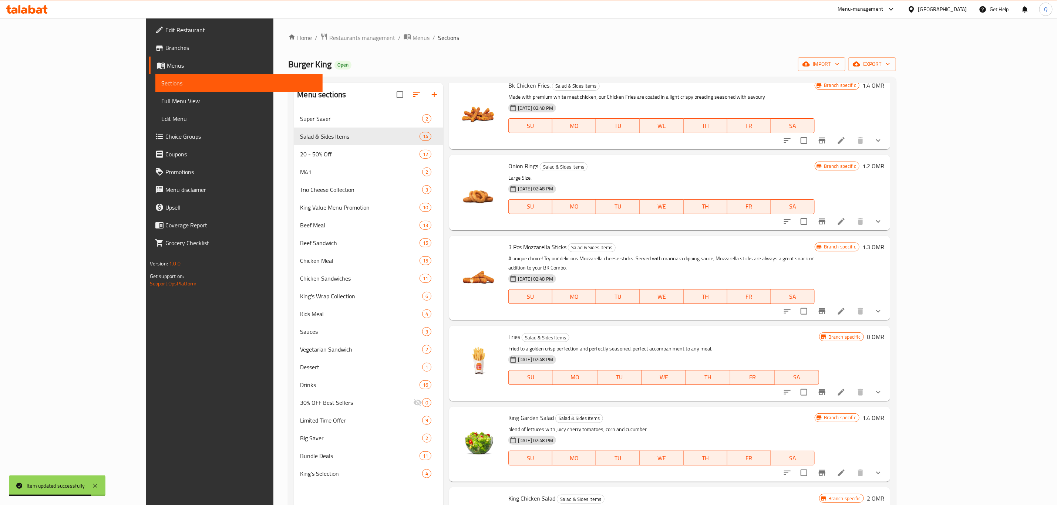
scroll to position [204, 0]
click at [846, 387] on icon at bounding box center [841, 391] width 9 height 9
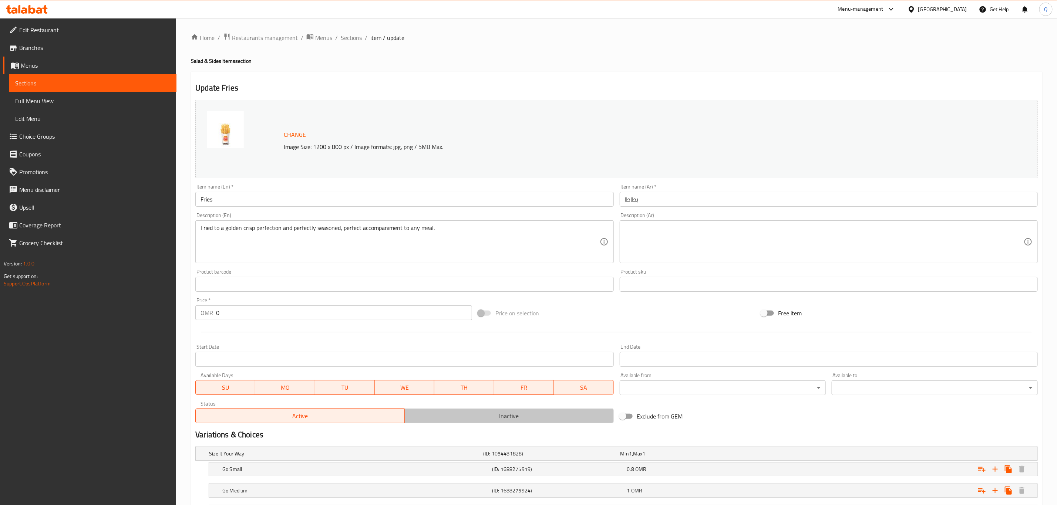
click at [465, 414] on span "Inactive" at bounding box center [509, 416] width 203 height 11
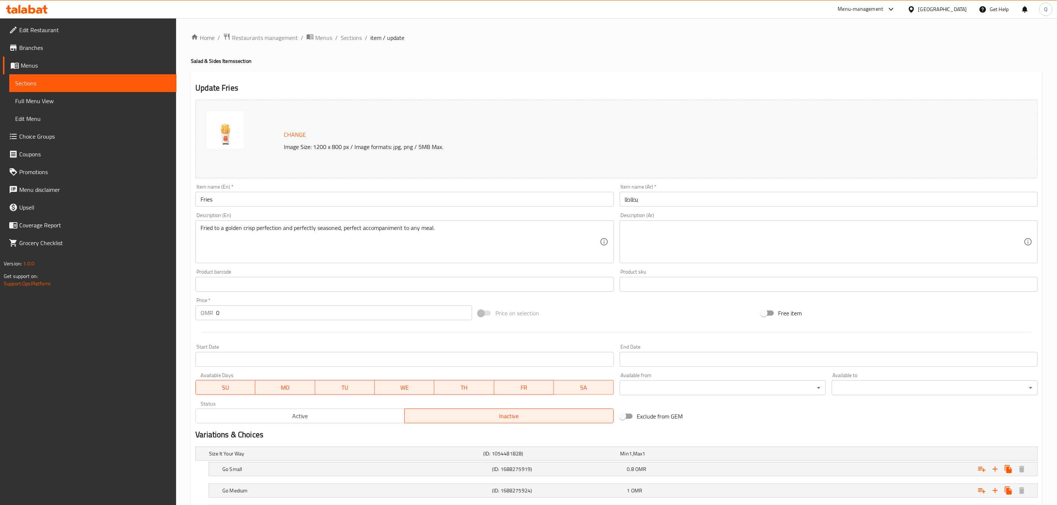
scroll to position [67, 0]
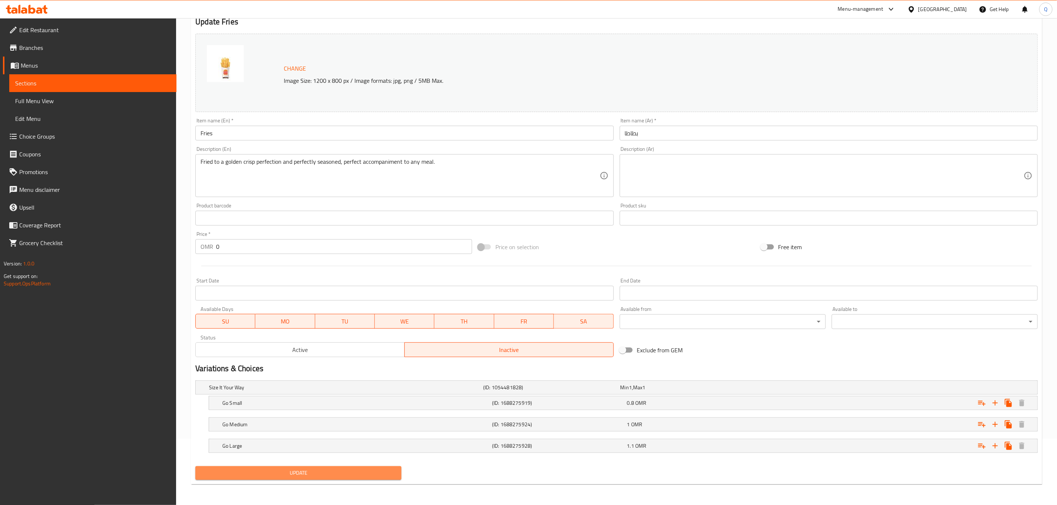
click at [353, 472] on span "Update" at bounding box center [298, 473] width 194 height 9
